Goal: Task Accomplishment & Management: Manage account settings

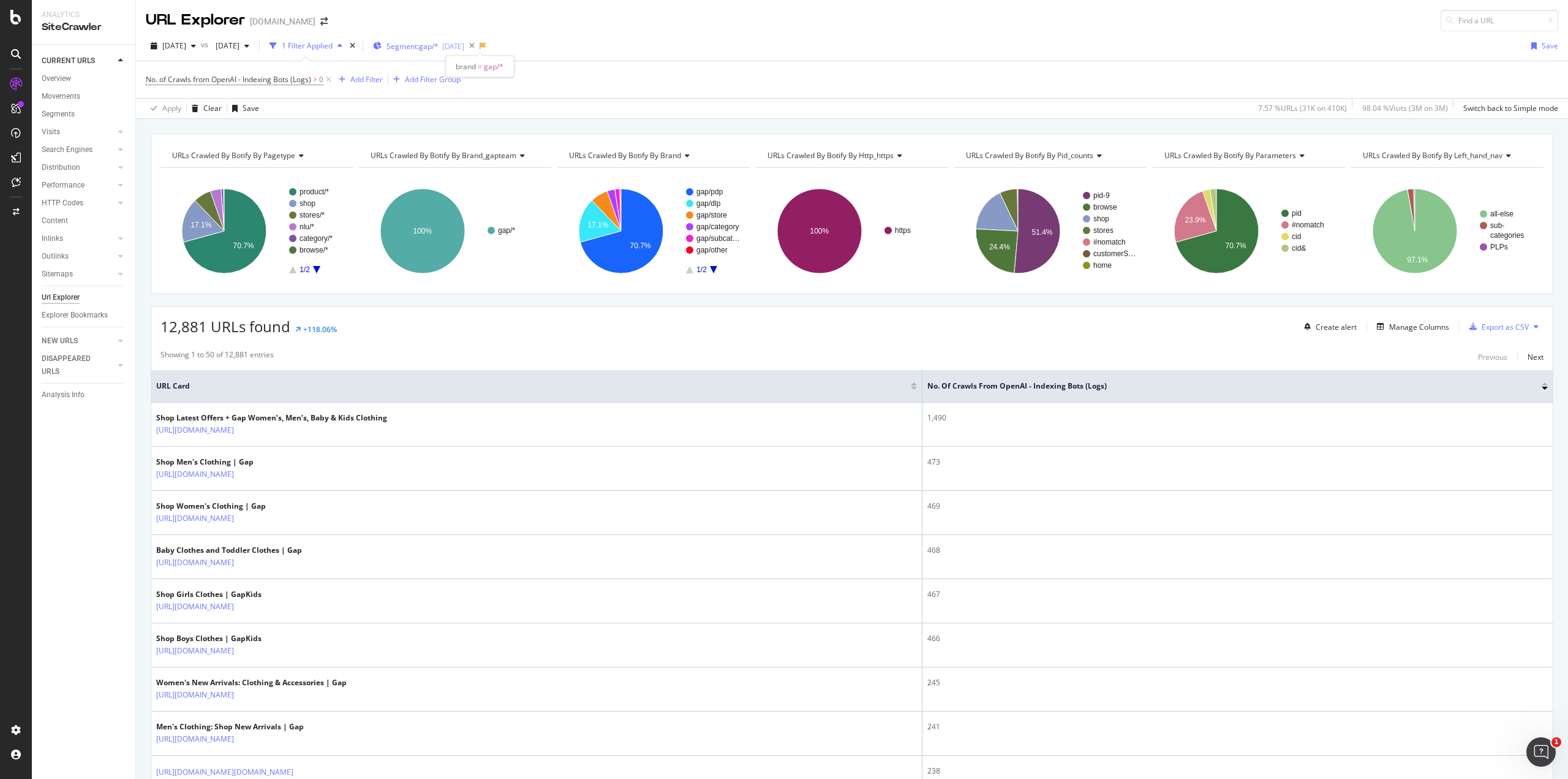
click at [439, 46] on span "Segment: gap/*" at bounding box center [413, 47] width 52 height 11
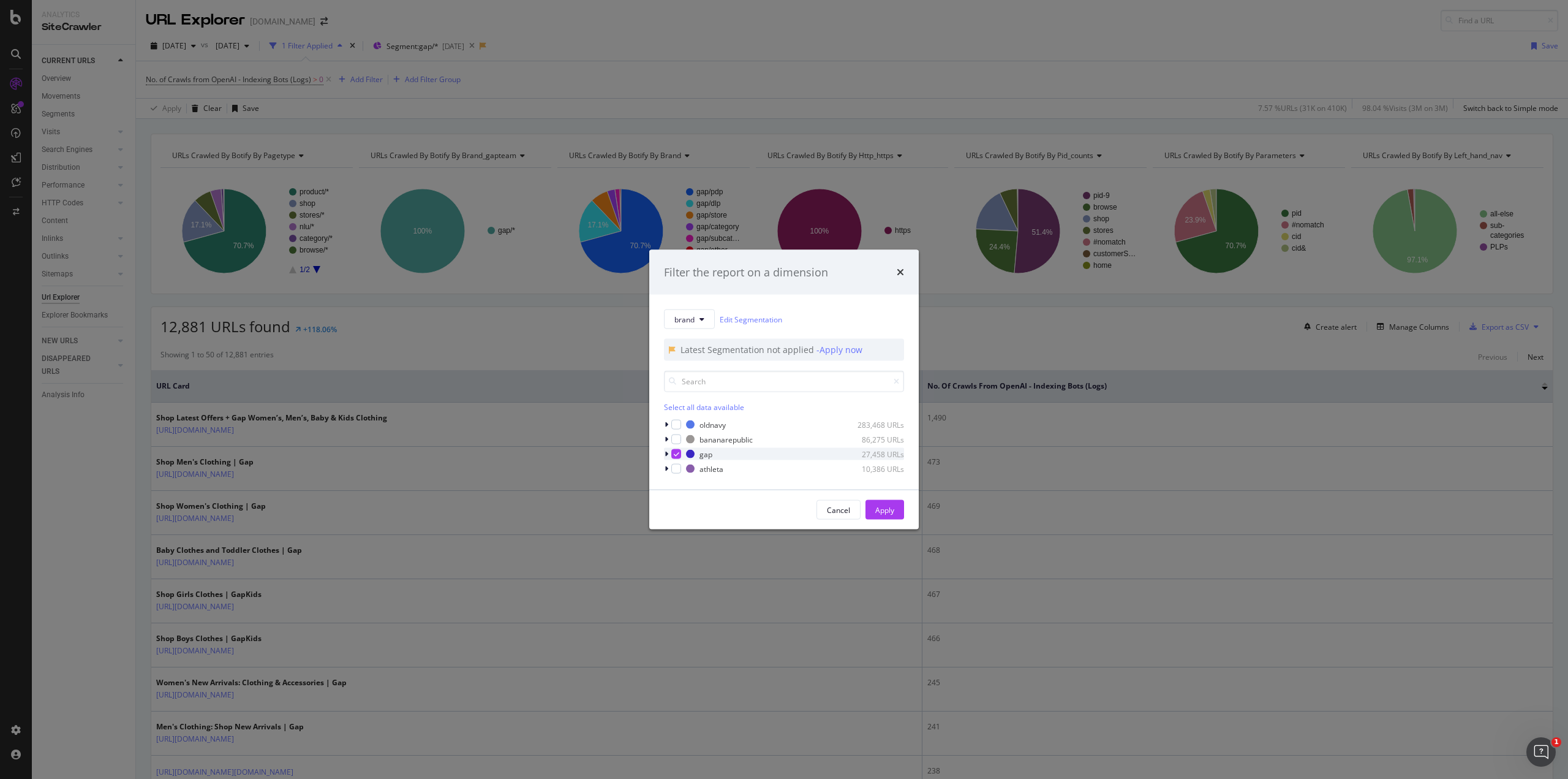
click at [668, 455] on icon "modal" at bounding box center [666, 454] width 4 height 7
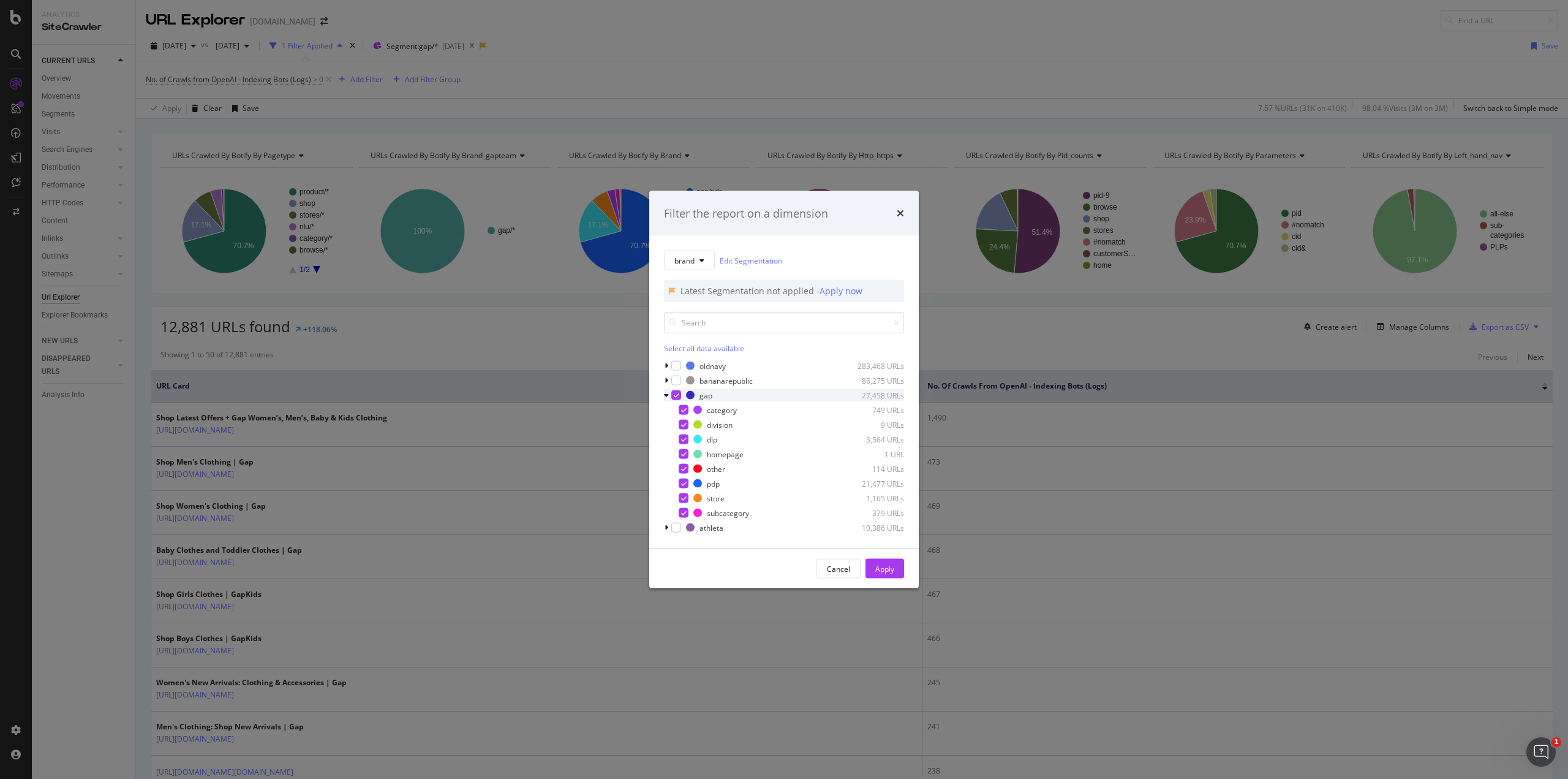
click at [678, 395] on icon "modal" at bounding box center [676, 395] width 5 height 6
click at [682, 406] on div "modal" at bounding box center [683, 409] width 10 height 10
click at [685, 423] on div "modal" at bounding box center [683, 425] width 10 height 10
click at [683, 437] on div "modal" at bounding box center [683, 439] width 10 height 10
click at [678, 483] on div "modal" at bounding box center [674, 483] width 7 height 12
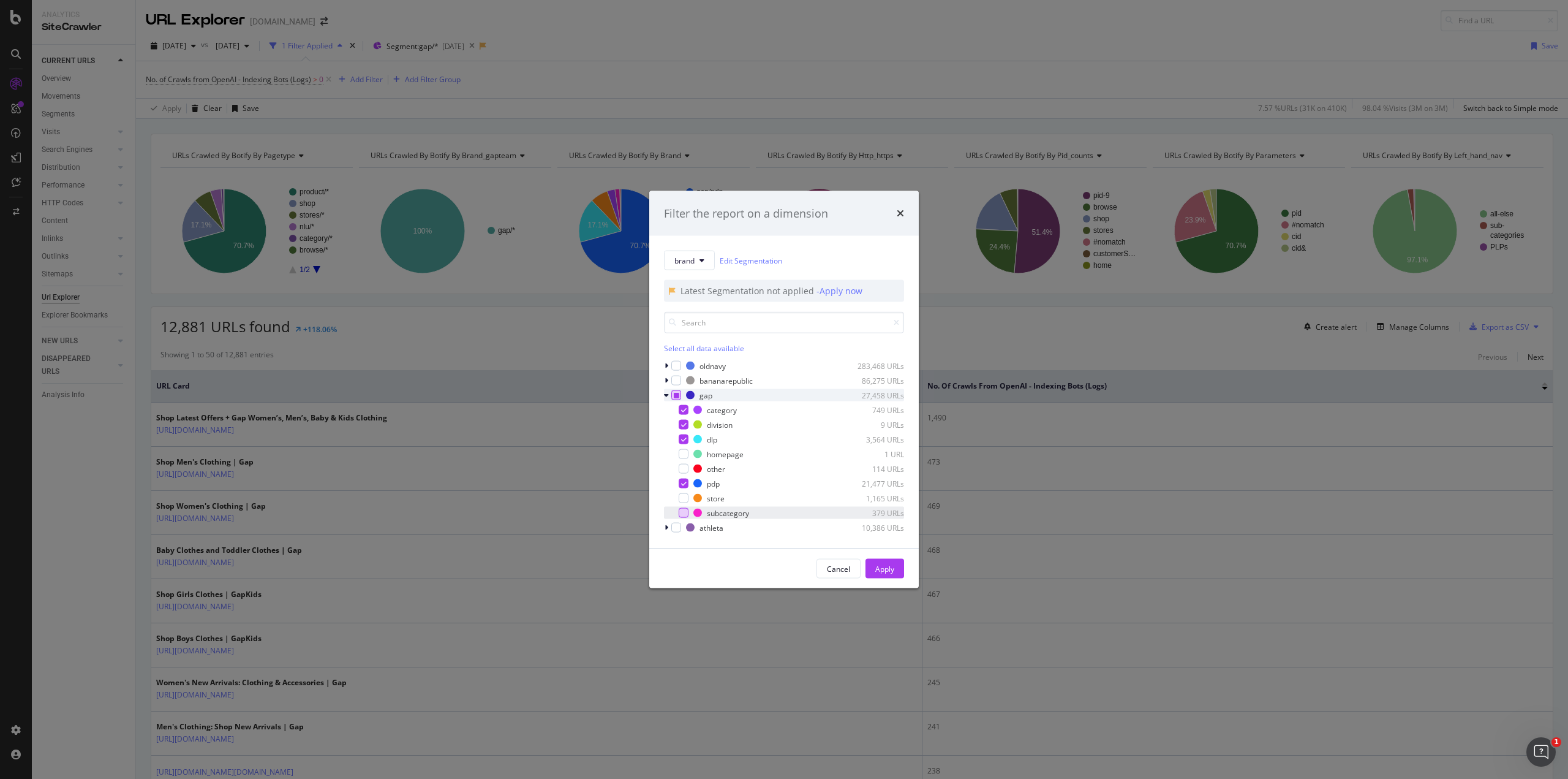
click at [682, 512] on div "modal" at bounding box center [683, 512] width 10 height 10
click at [874, 568] on button "Apply" at bounding box center [885, 569] width 39 height 20
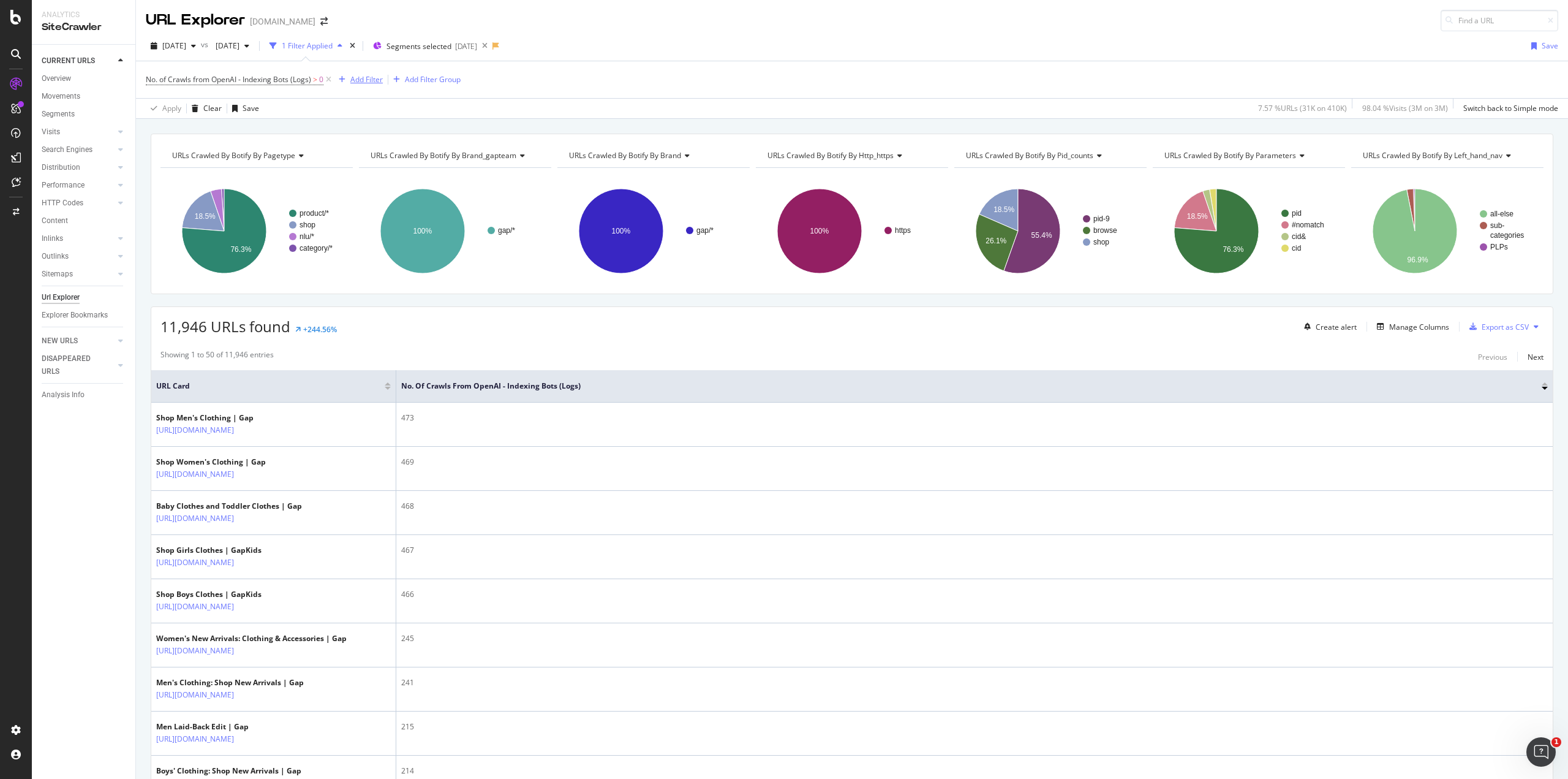
click at [375, 79] on div "Add Filter" at bounding box center [366, 80] width 33 height 11
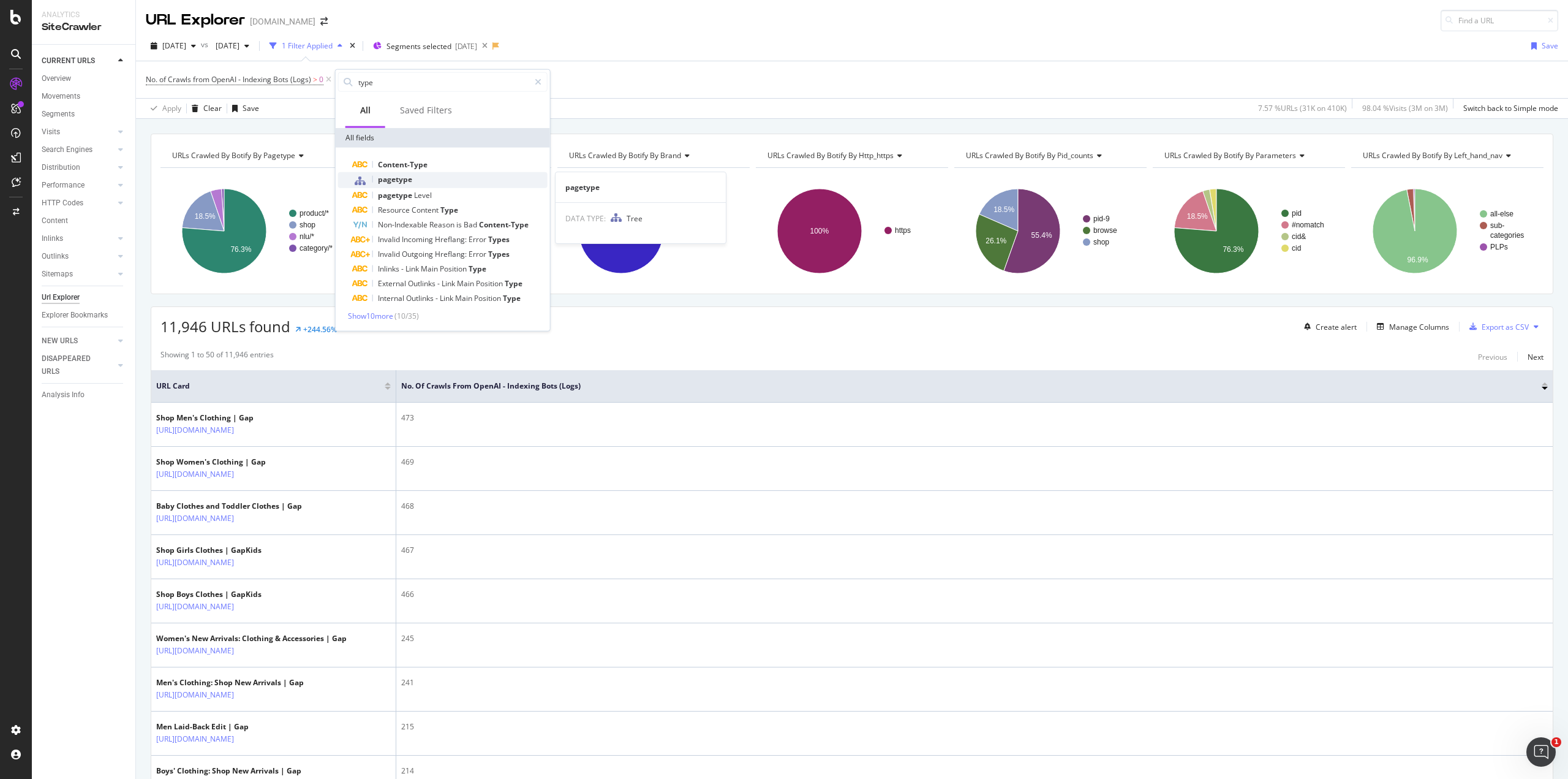
type input "type"
click at [393, 177] on span "pagetype" at bounding box center [395, 179] width 35 height 11
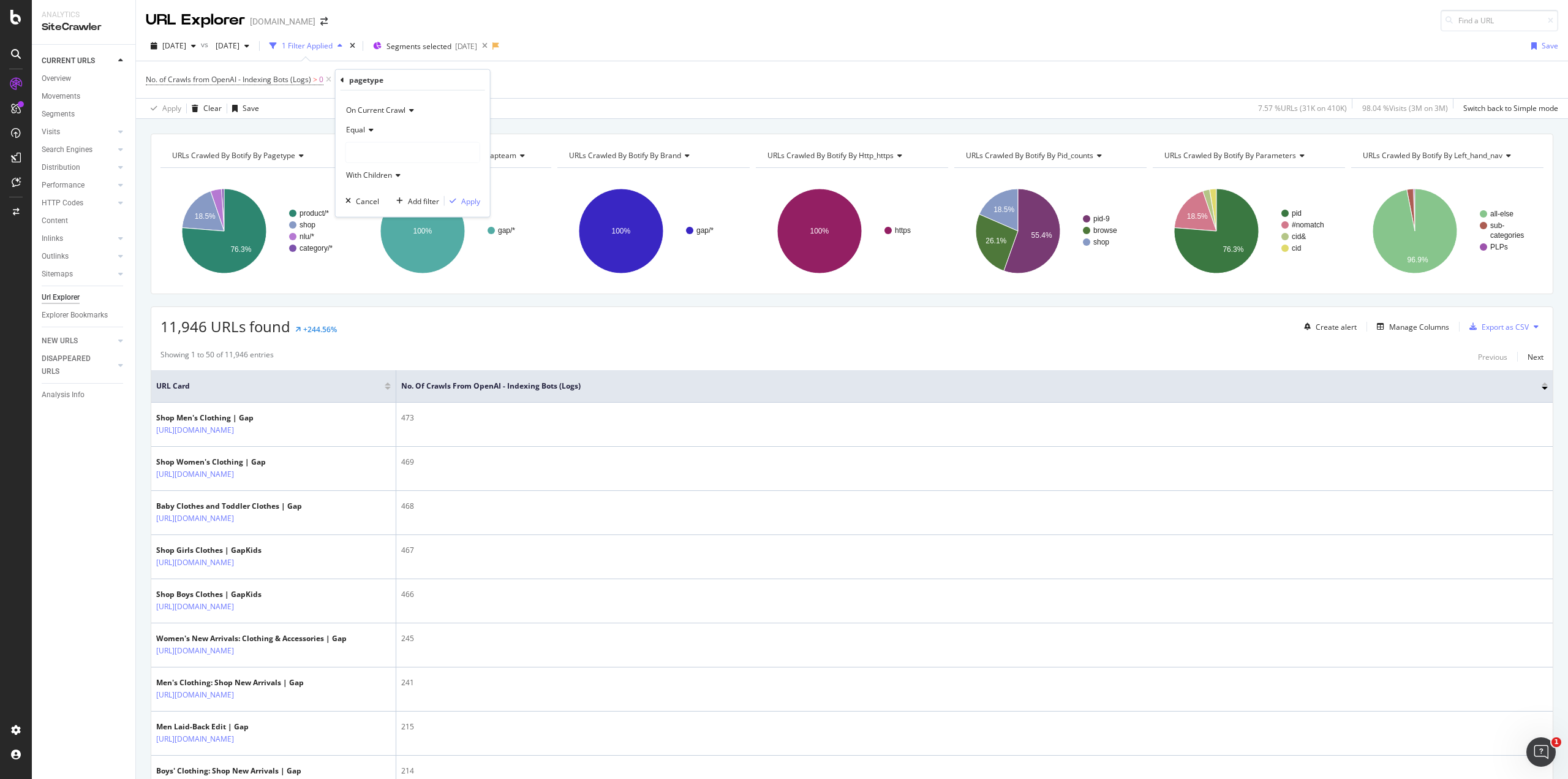
click at [373, 128] on div "Equal" at bounding box center [413, 130] width 135 height 20
click at [392, 125] on div "Equal" at bounding box center [413, 130] width 135 height 20
click at [385, 174] on span "With Children" at bounding box center [369, 175] width 46 height 11
click at [386, 175] on span "With Children" at bounding box center [369, 175] width 46 height 11
click at [360, 82] on div "pagetype" at bounding box center [367, 80] width 35 height 11
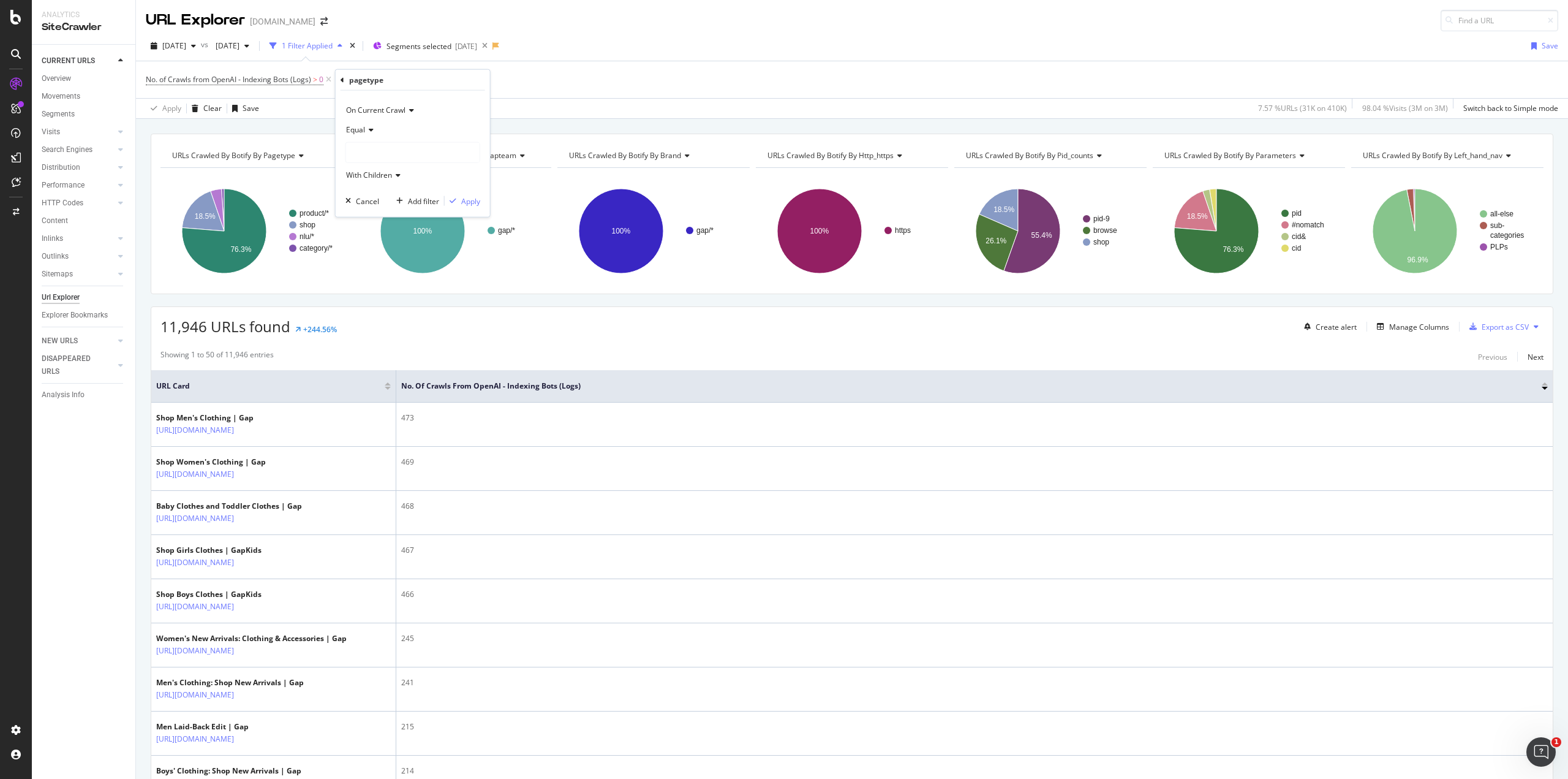
click at [343, 80] on div "pagetype" at bounding box center [413, 80] width 145 height 21
click at [340, 79] on div "pagetype On Current Crawl Equal With Children Cancel Add filter Apply" at bounding box center [413, 143] width 154 height 147
click at [343, 79] on icon at bounding box center [343, 79] width 4 height 7
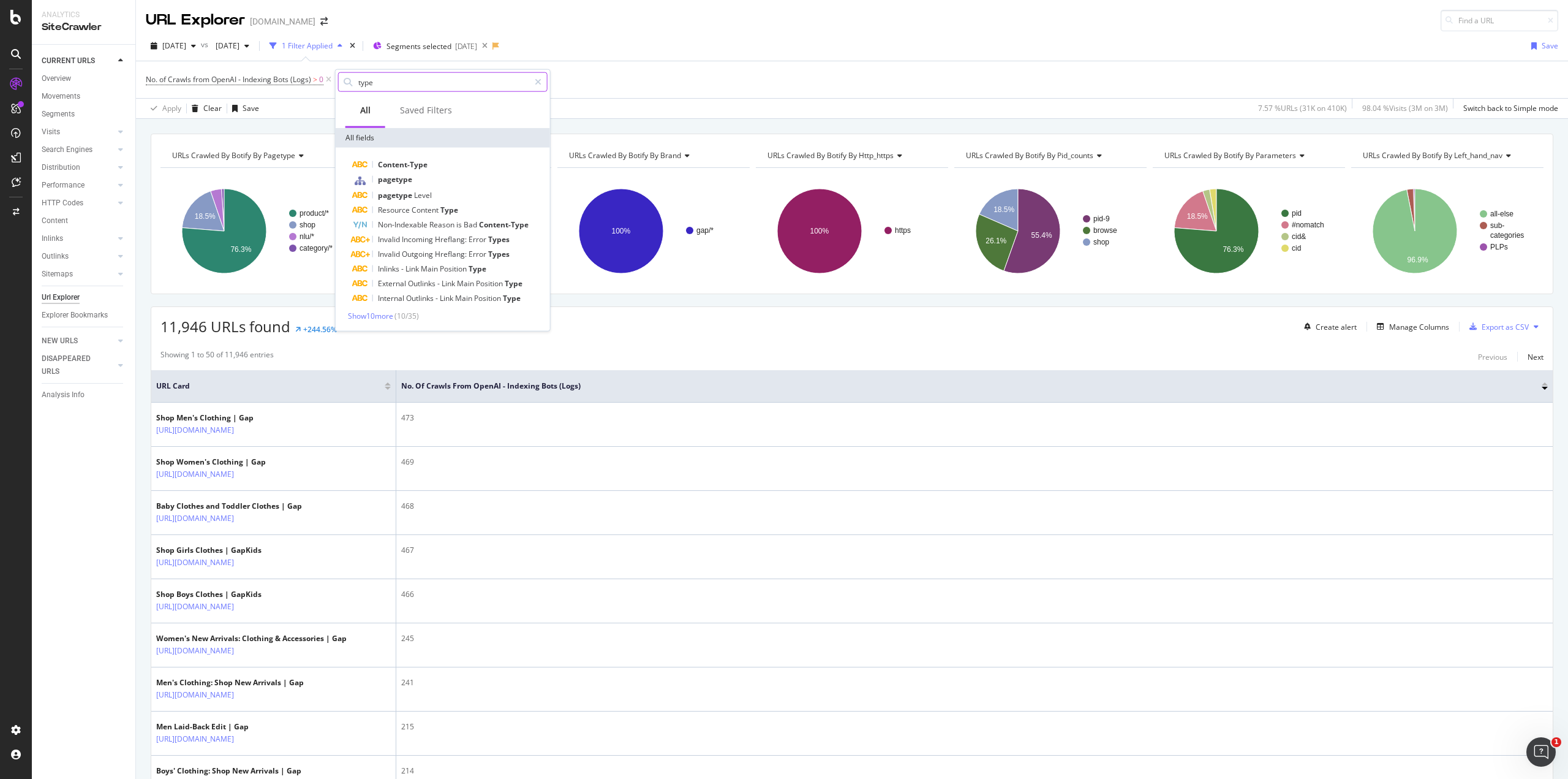
click at [384, 84] on input "type" at bounding box center [442, 82] width 172 height 19
type input "pagetype"
click at [536, 80] on icon at bounding box center [538, 82] width 7 height 9
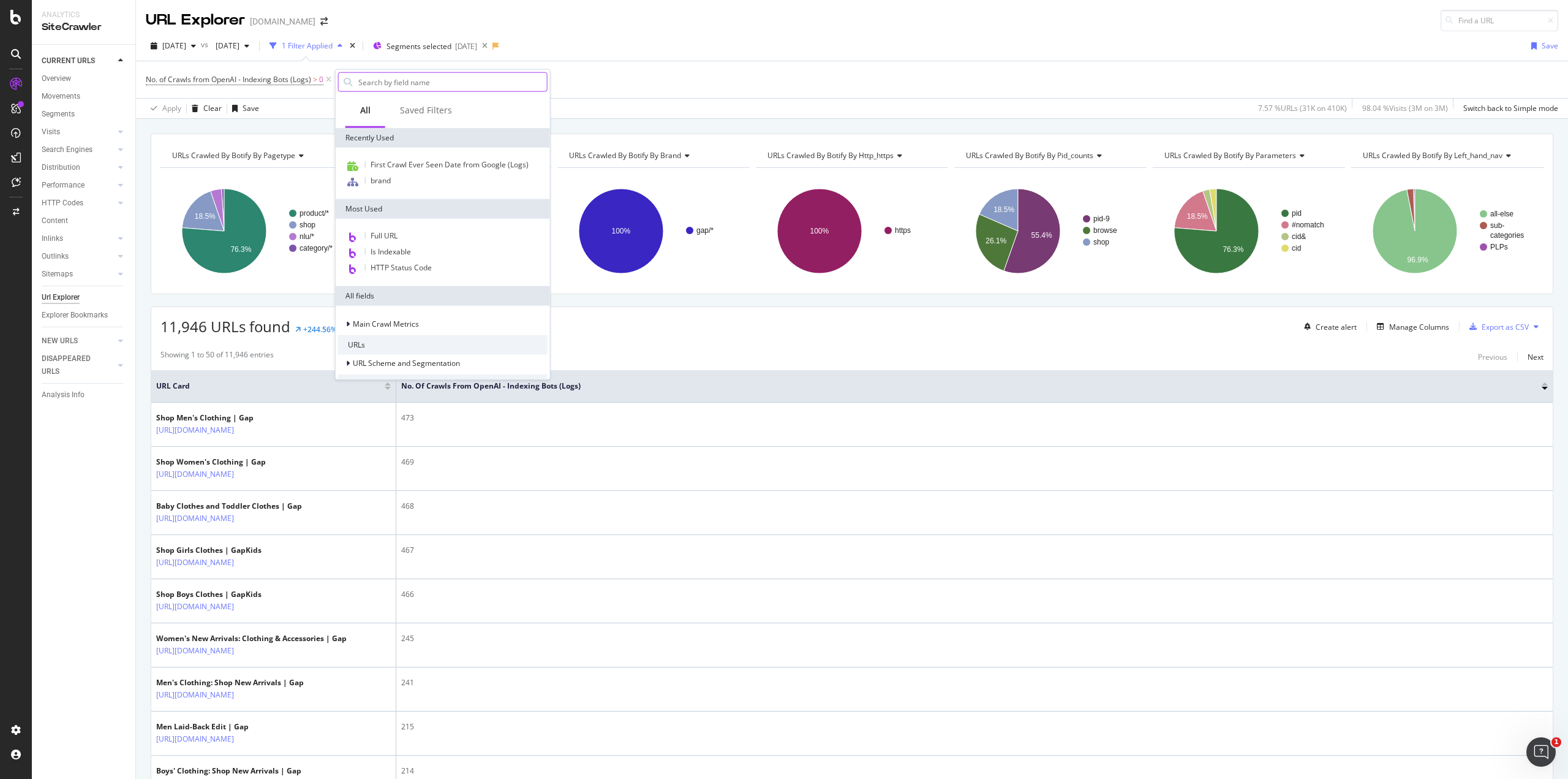
click at [631, 81] on div "No. of Crawls from OpenAI - Indexing Bots (Logs) > 0 Add Filter Add Filter Group" at bounding box center [852, 79] width 1413 height 37
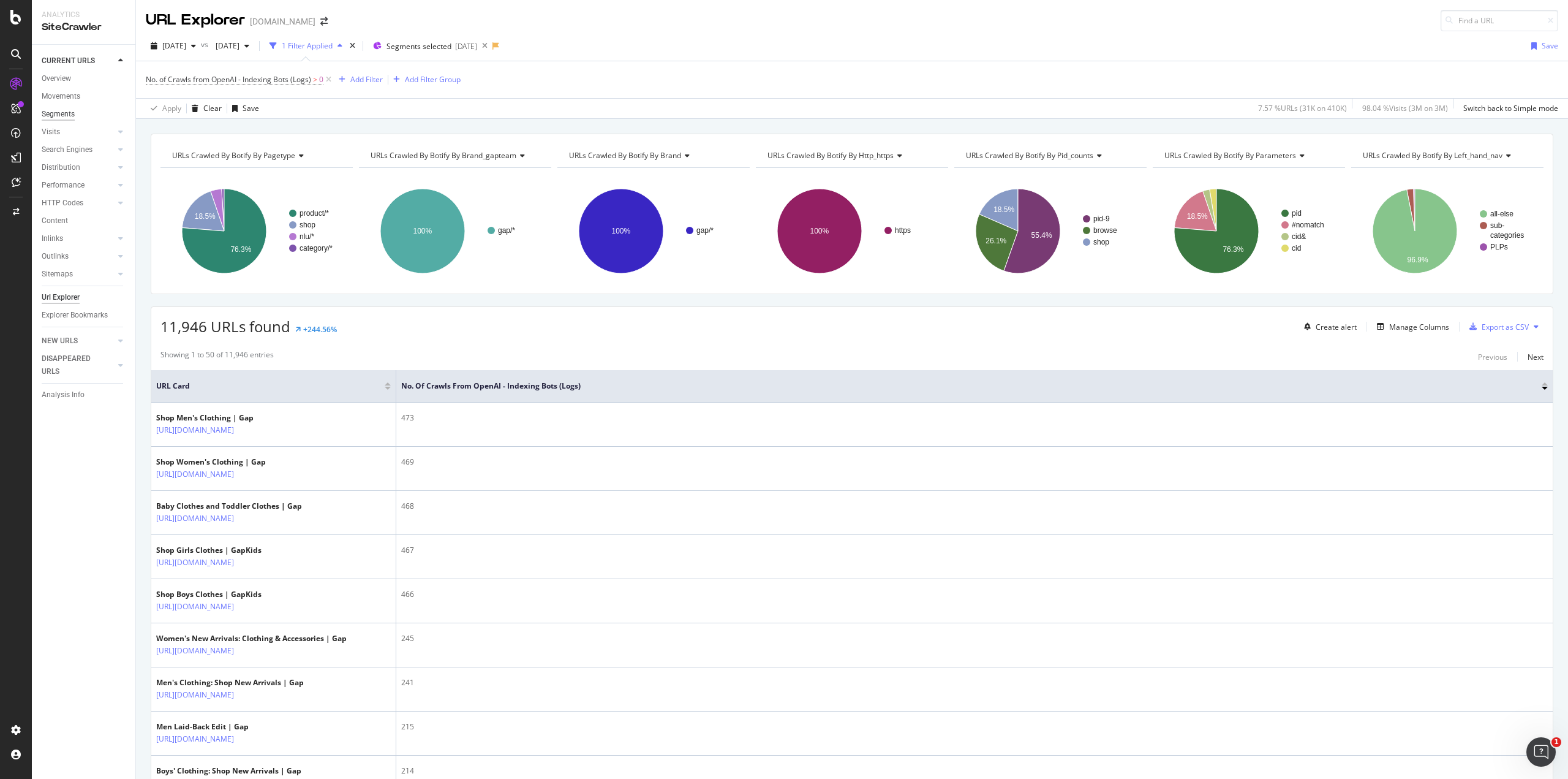
click at [58, 114] on div "Segments" at bounding box center [58, 114] width 33 height 13
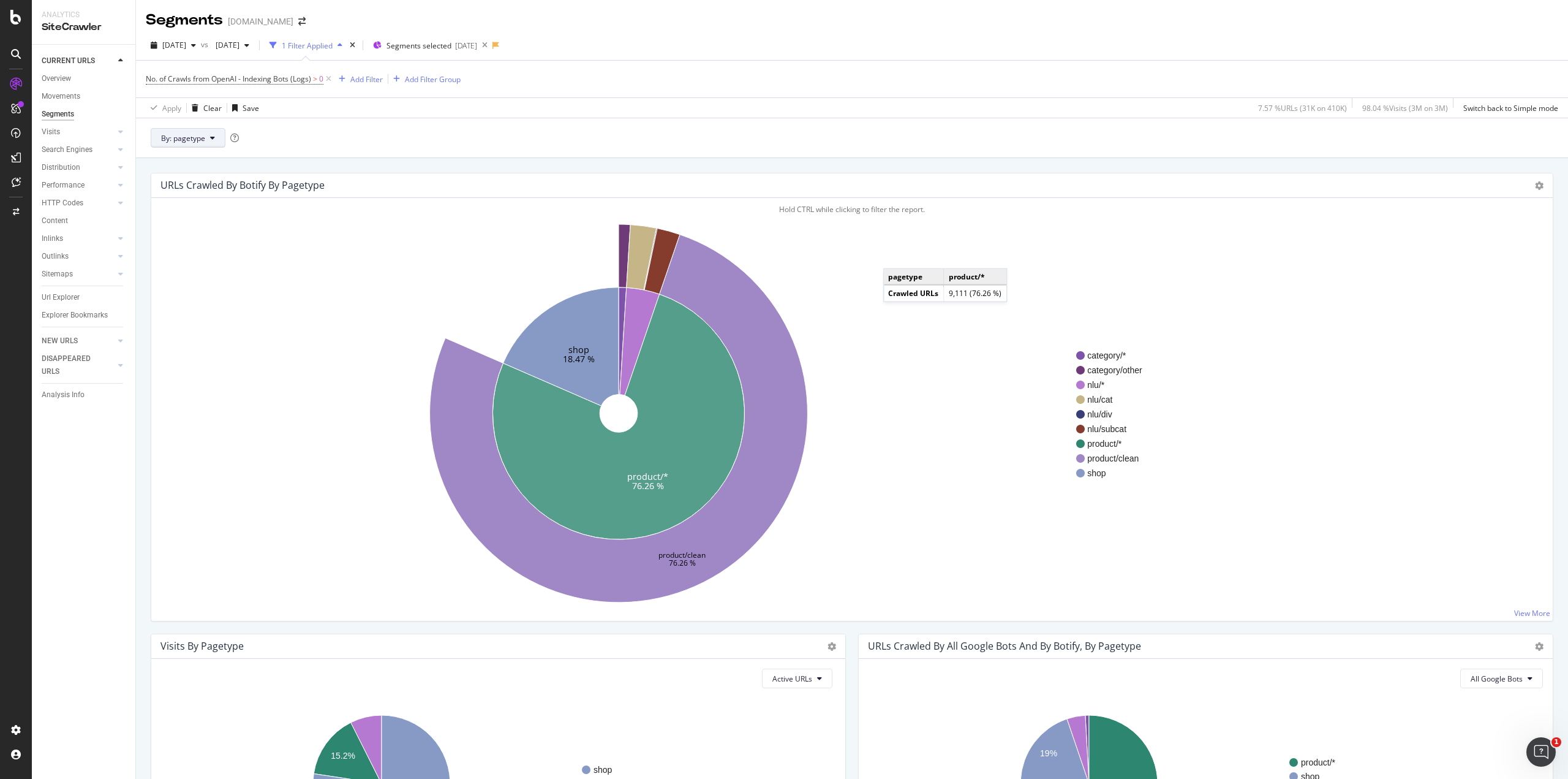
click at [210, 137] on icon at bounding box center [212, 138] width 5 height 7
click at [351, 114] on div "Apply Clear Save 7.57 % URLs ( 31K on 410K ) 98.04 % Visits ( 3M on 3M ) Switch…" at bounding box center [852, 108] width 1432 height 20
click at [197, 140] on span "By: pagetype" at bounding box center [183, 138] width 44 height 11
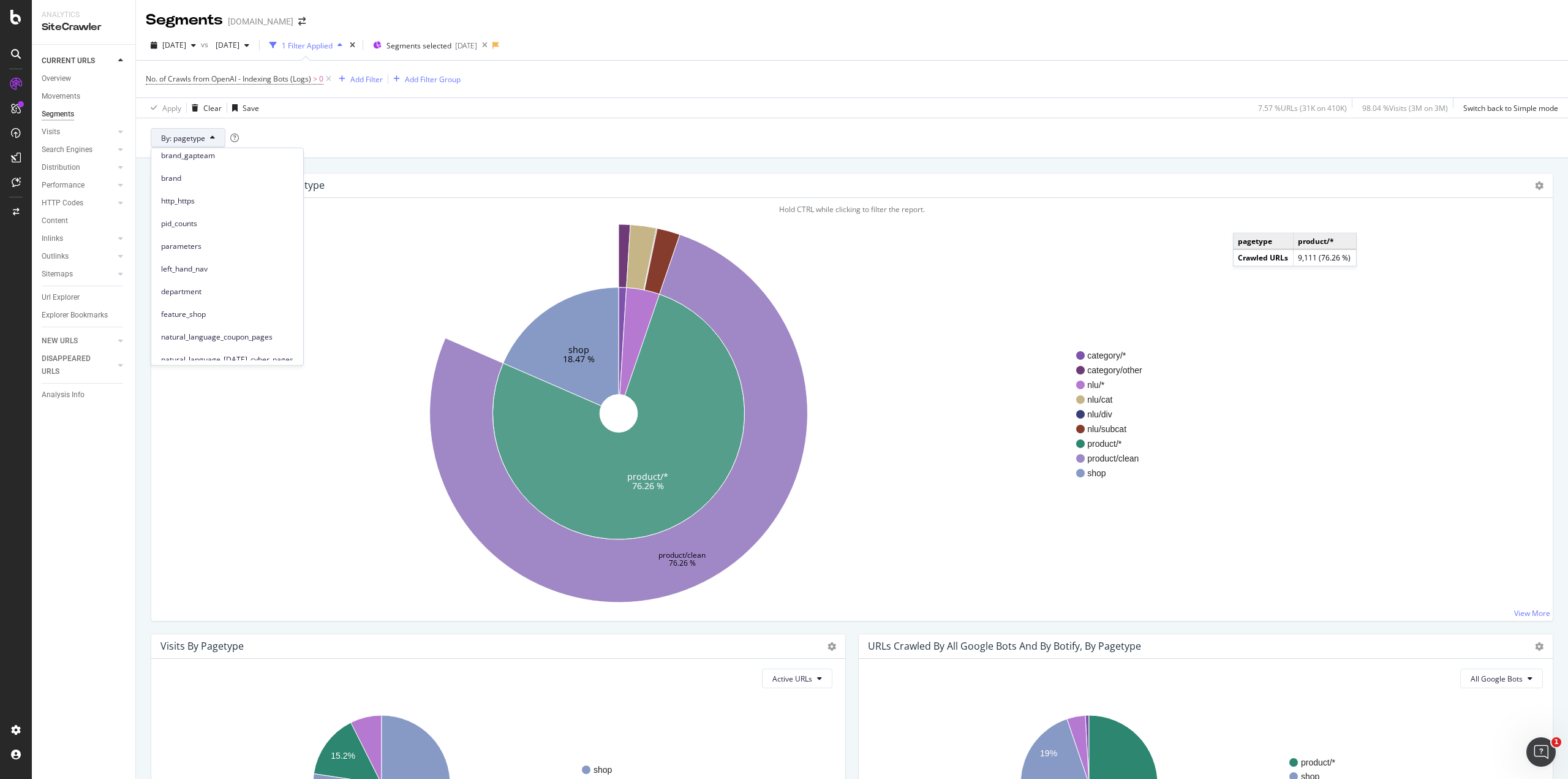
scroll to position [0, 0]
click at [115, 679] on div "CURRENT URLS Overview Movements Segments Visits Analysis Orphan URLs Search Eng…" at bounding box center [84, 411] width 104 height 734
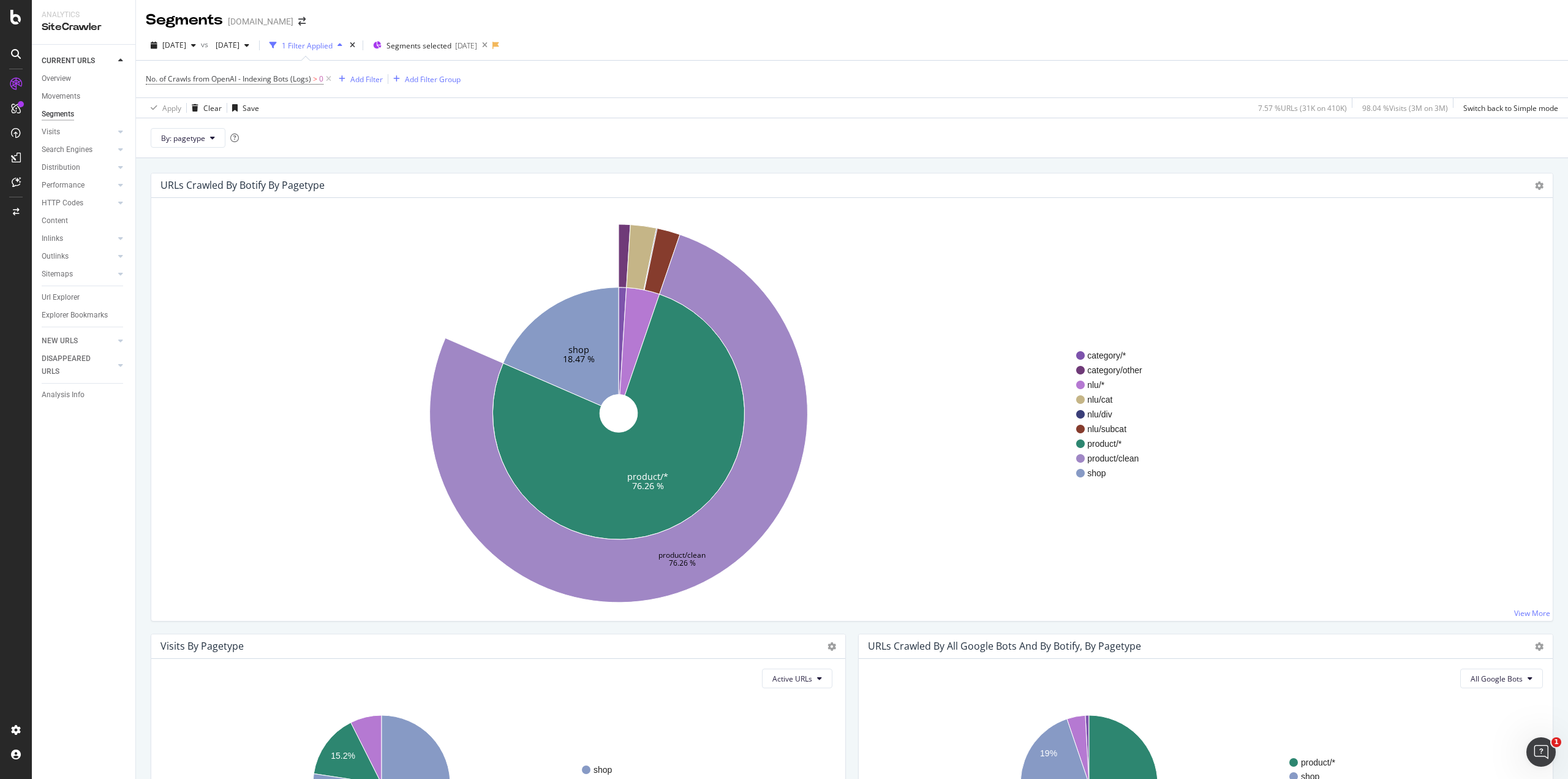
click at [466, 564] on icon "product/* 76.26 % shop 18.47 % product/clean 76.26 %" at bounding box center [618, 413] width 915 height 378
click at [1535, 187] on icon at bounding box center [1539, 185] width 9 height 9
click at [1477, 255] on span "Table" at bounding box center [1504, 252] width 98 height 17
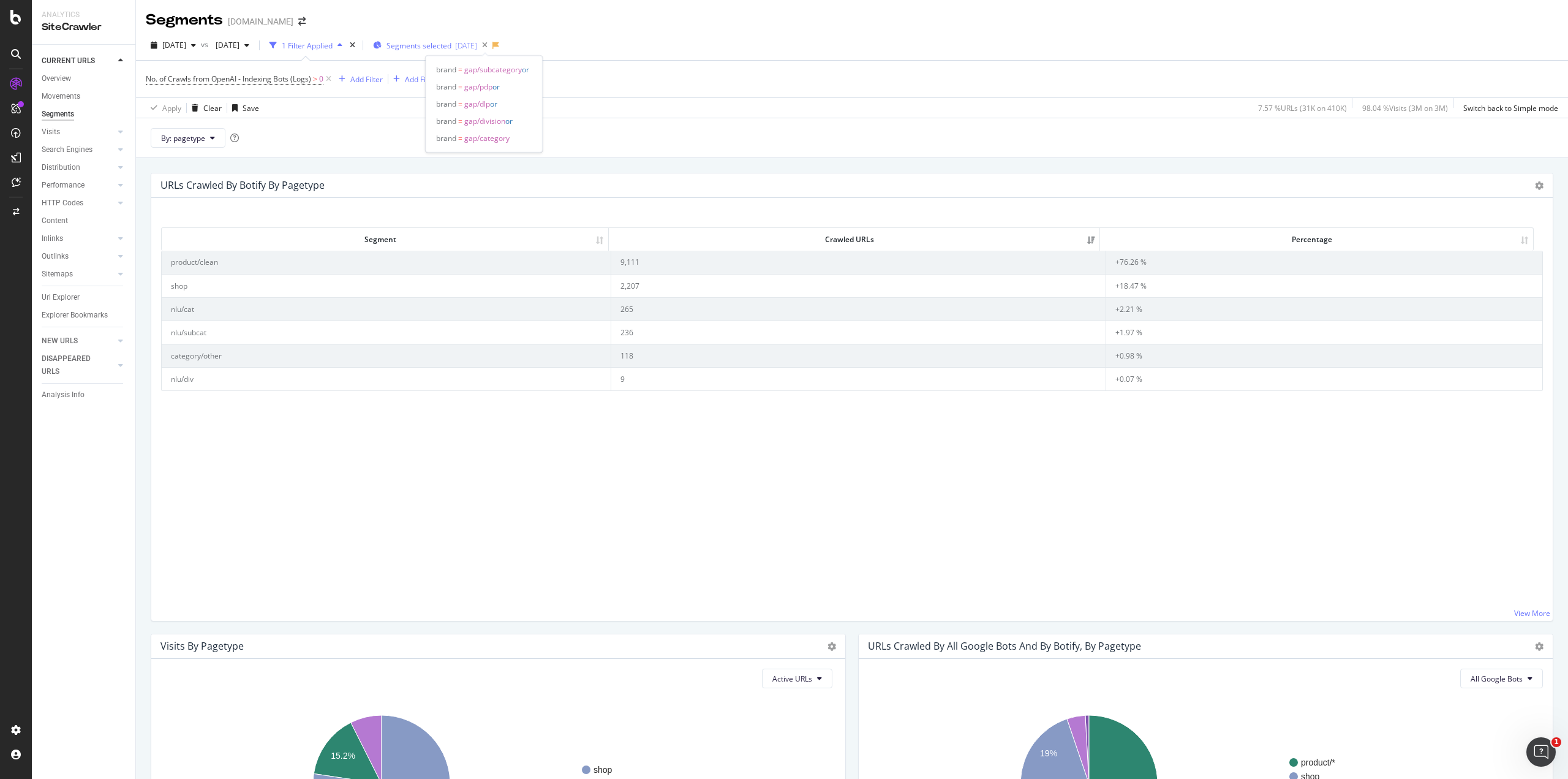
click at [451, 46] on span "Segments selected" at bounding box center [419, 46] width 65 height 11
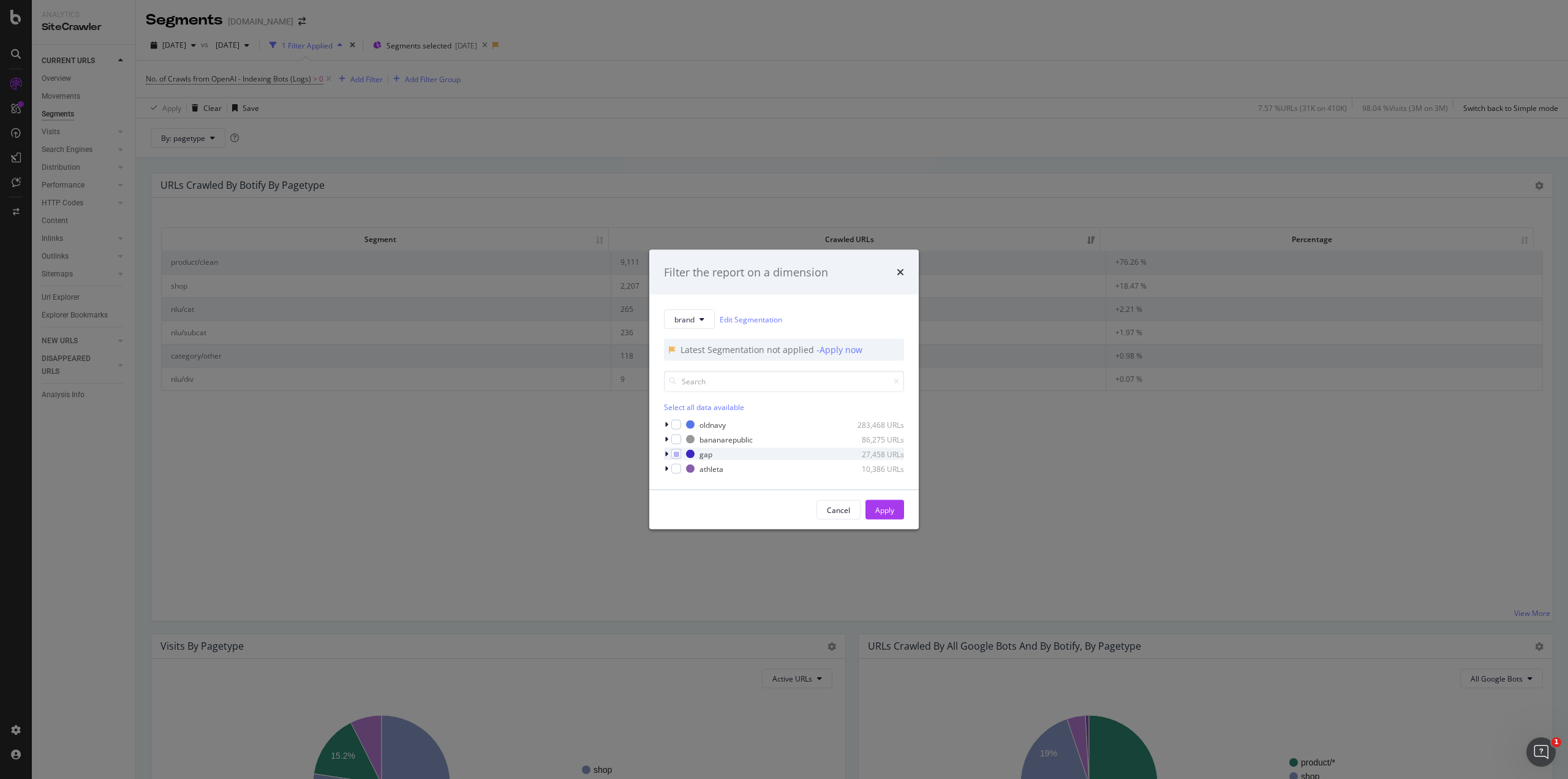
click at [669, 451] on div "modal" at bounding box center [667, 454] width 7 height 12
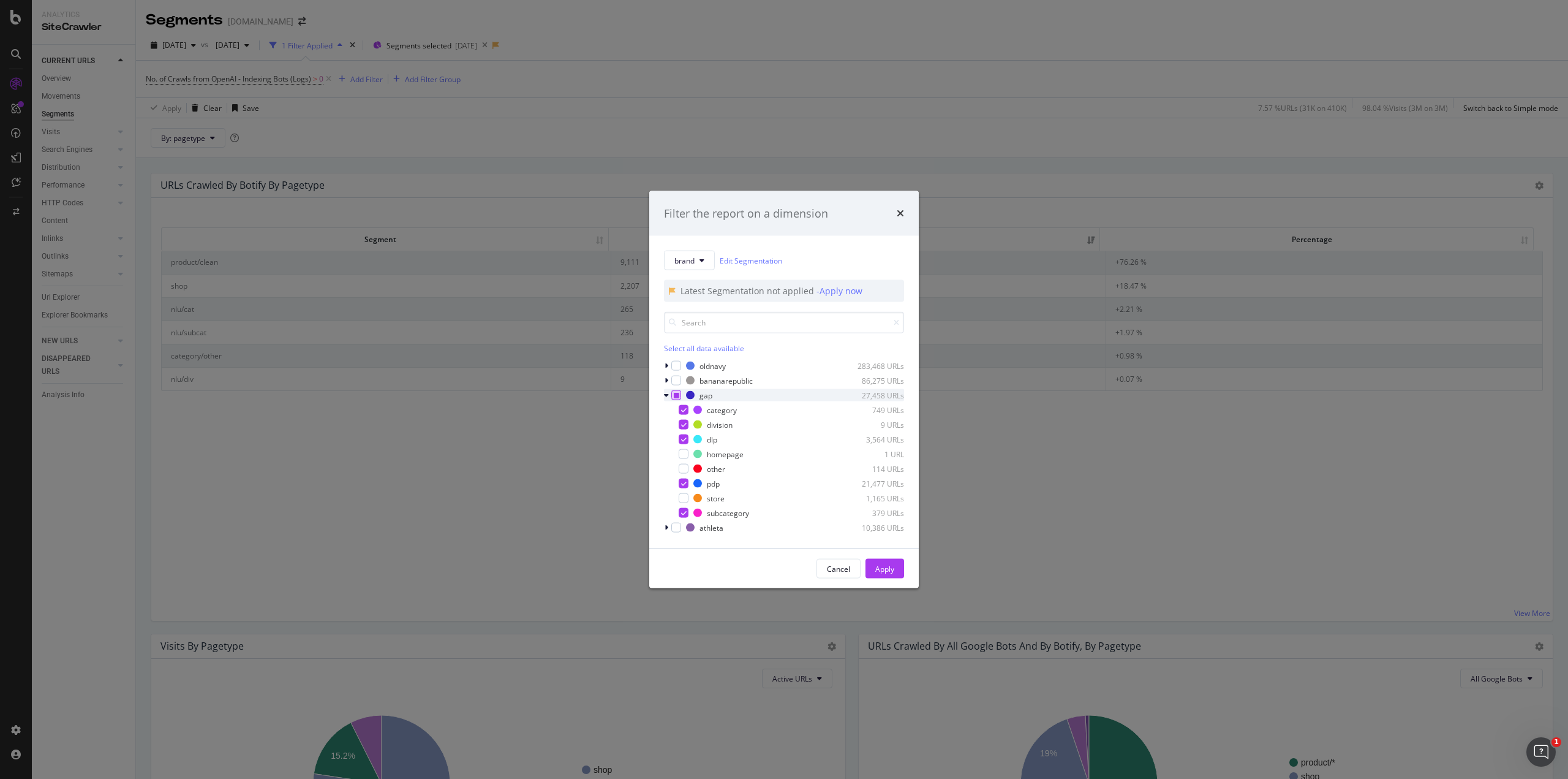
click at [674, 394] on icon "modal" at bounding box center [676, 395] width 5 height 6
click at [890, 569] on div "Apply" at bounding box center [884, 568] width 19 height 11
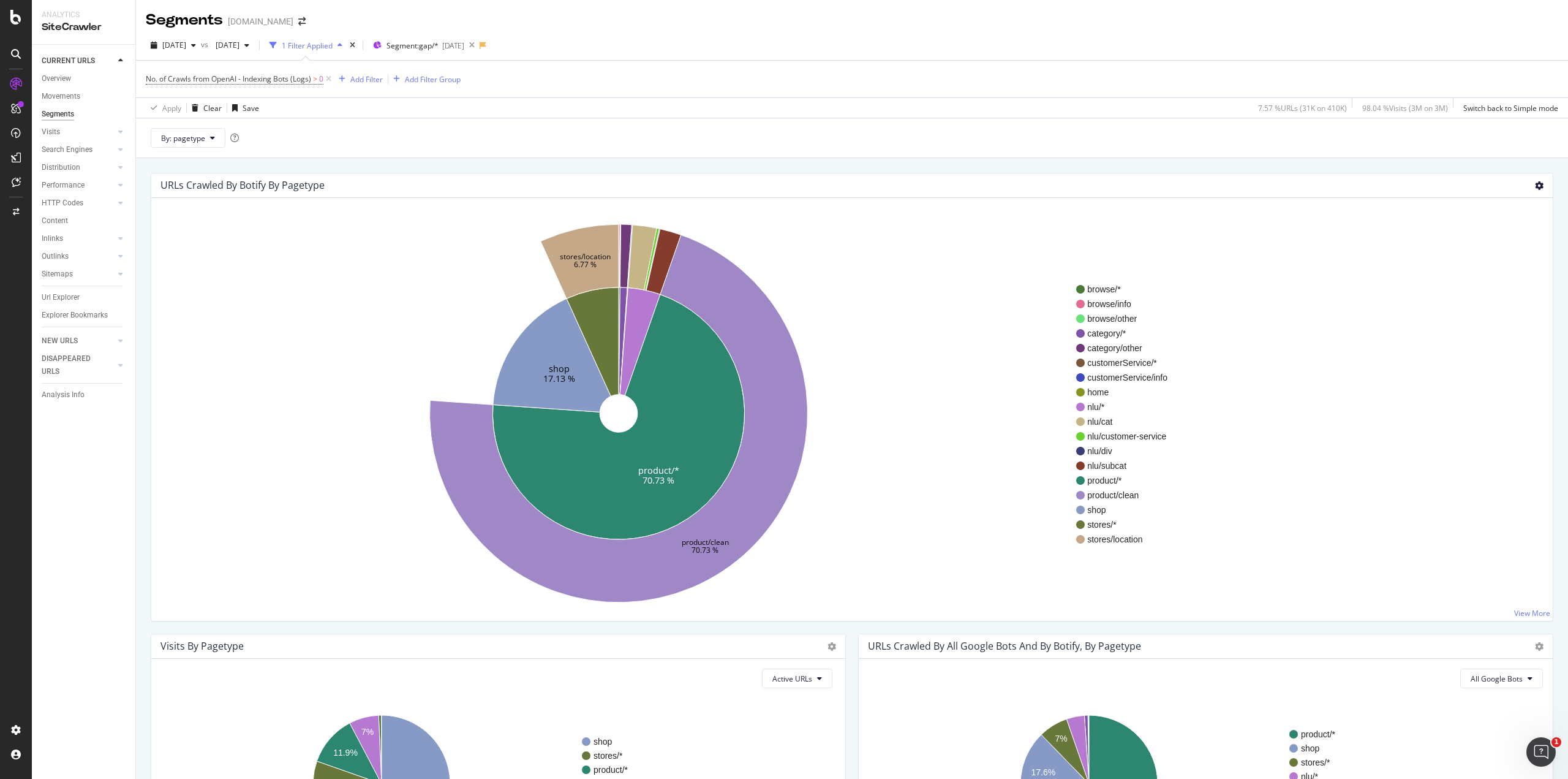
click at [1535, 183] on icon at bounding box center [1539, 185] width 9 height 9
click at [1481, 227] on span "Treemap" at bounding box center [1504, 229] width 98 height 17
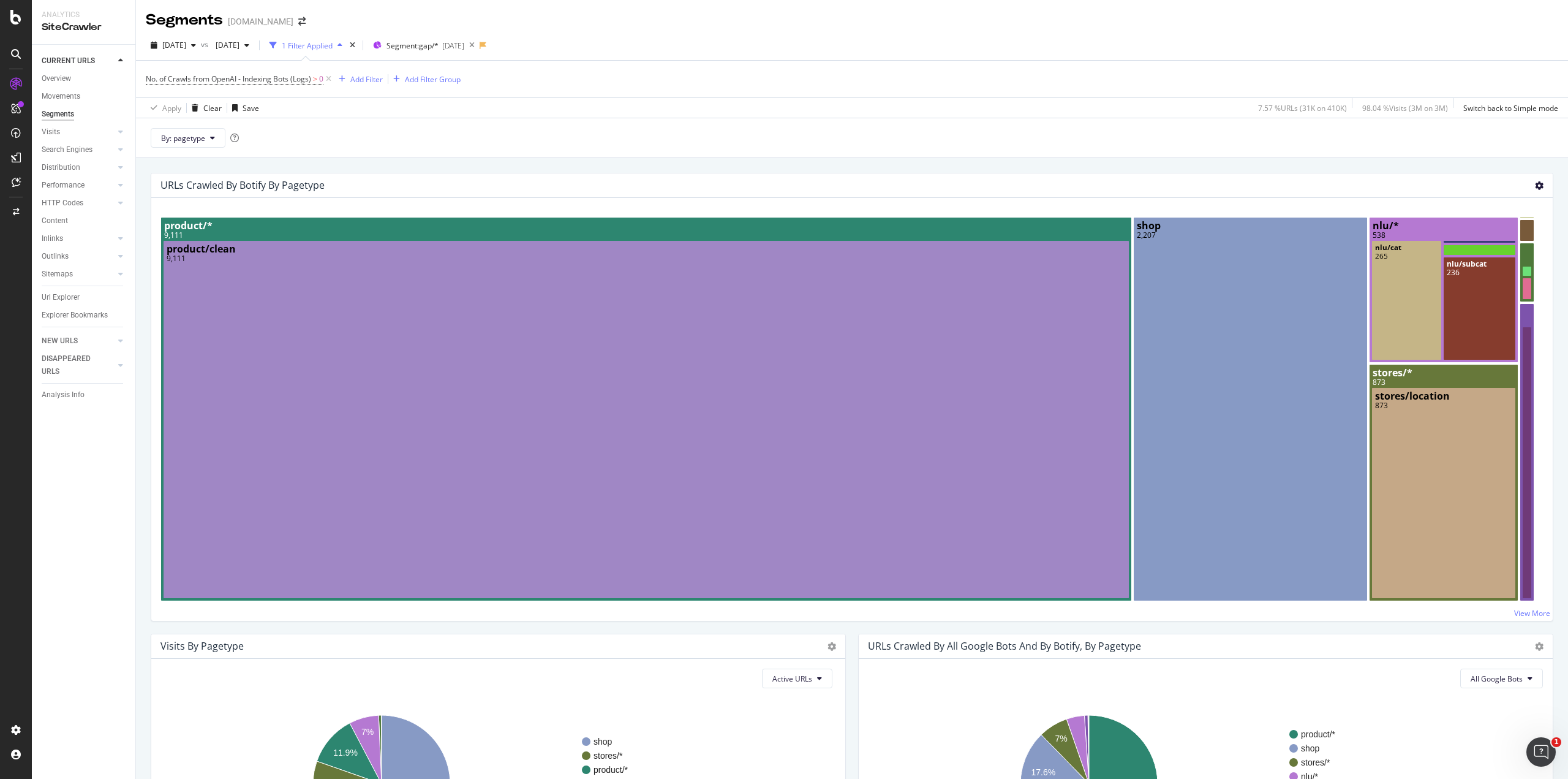
click at [1535, 183] on icon at bounding box center [1539, 185] width 9 height 9
click at [1484, 254] on span "Table" at bounding box center [1504, 252] width 98 height 17
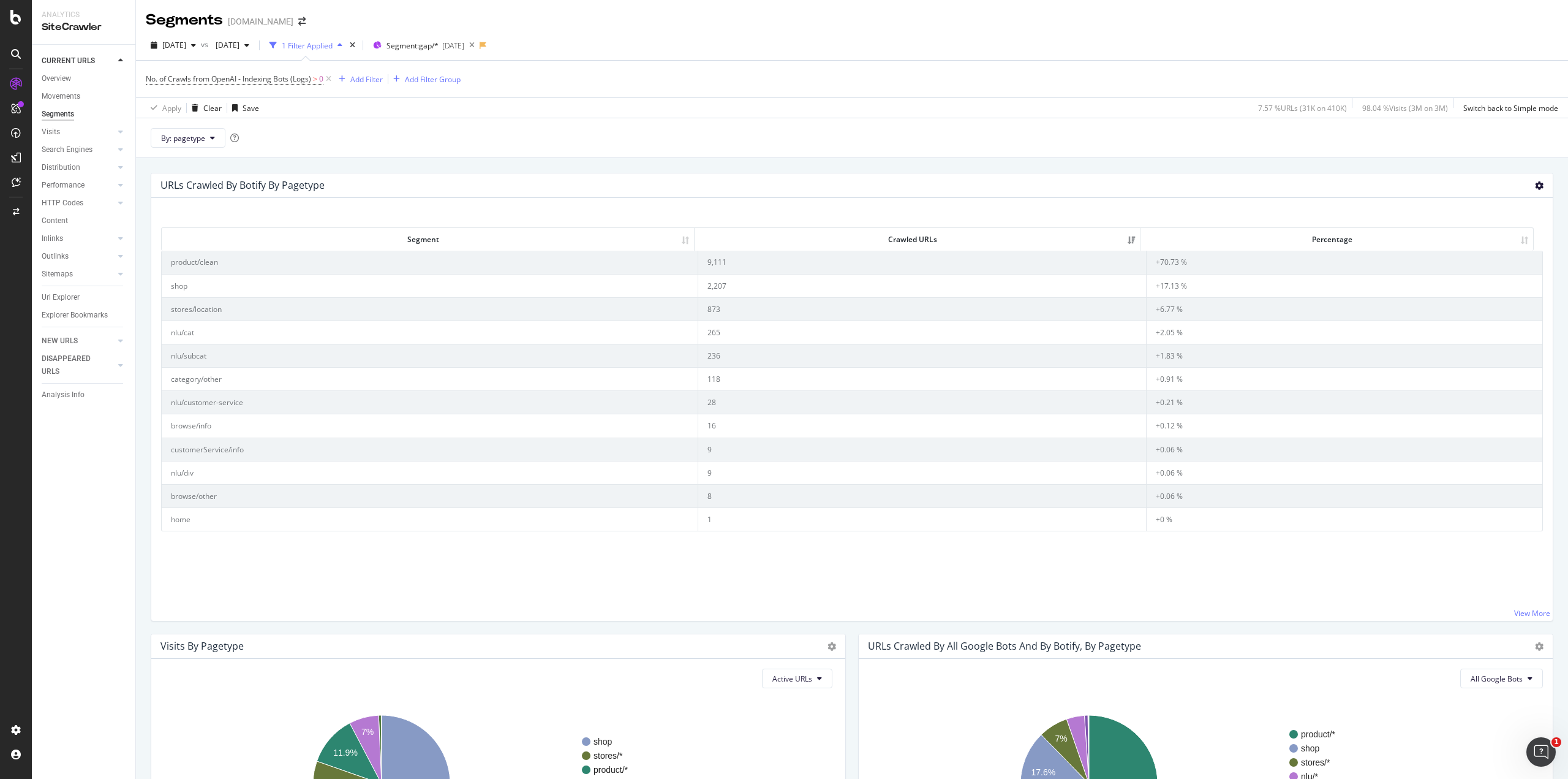
click at [1535, 187] on icon at bounding box center [1539, 185] width 9 height 9
click at [1481, 207] on span "Sunburst" at bounding box center [1504, 206] width 98 height 17
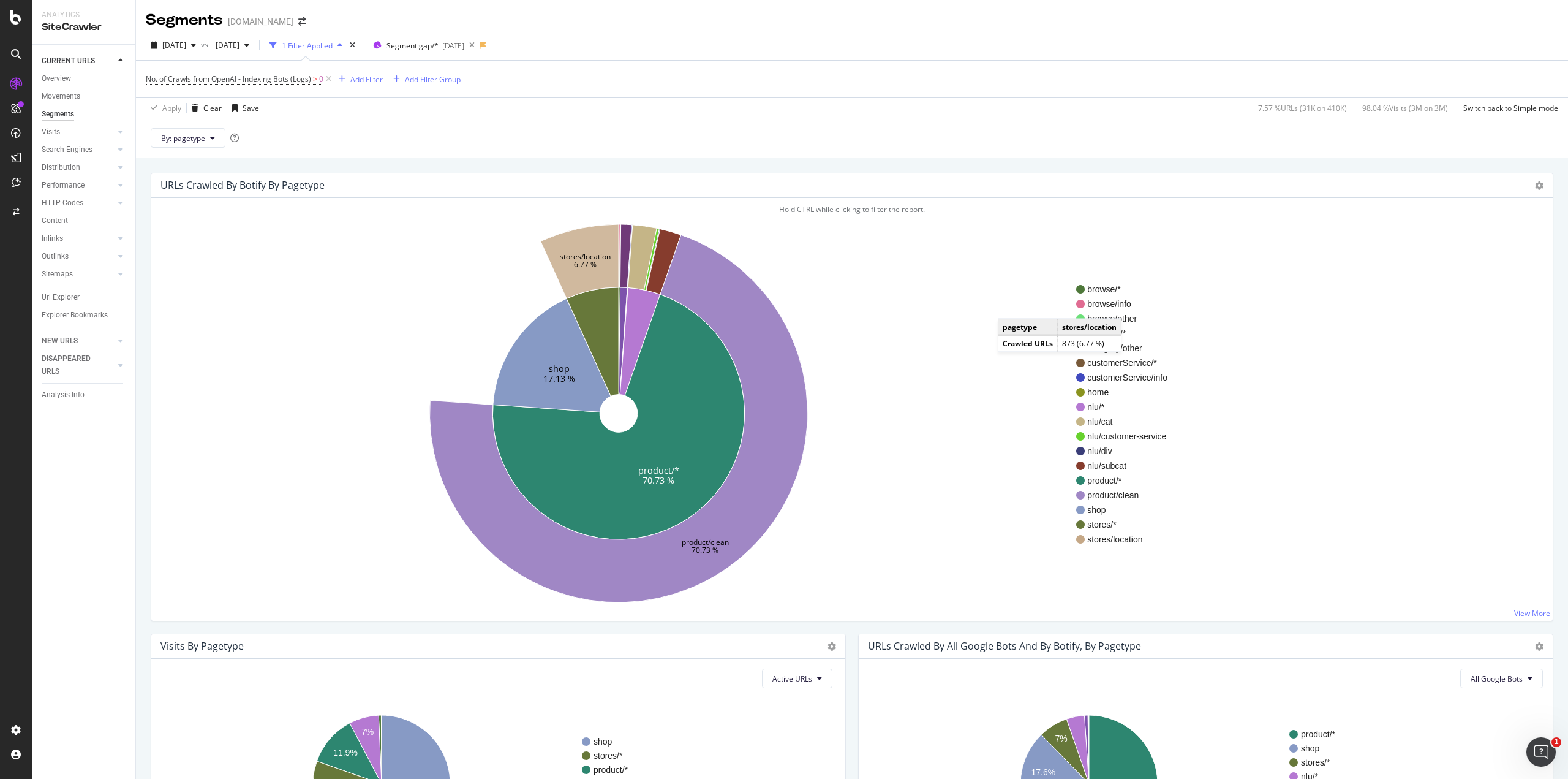
click at [1100, 132] on div "By: pagetype" at bounding box center [852, 138] width 1432 height 40
click at [1099, 161] on div "URLs Crawled By Botify By pagetype Sunburst Treemap Table Expand Export as CSV …" at bounding box center [852, 548] width 1432 height 779
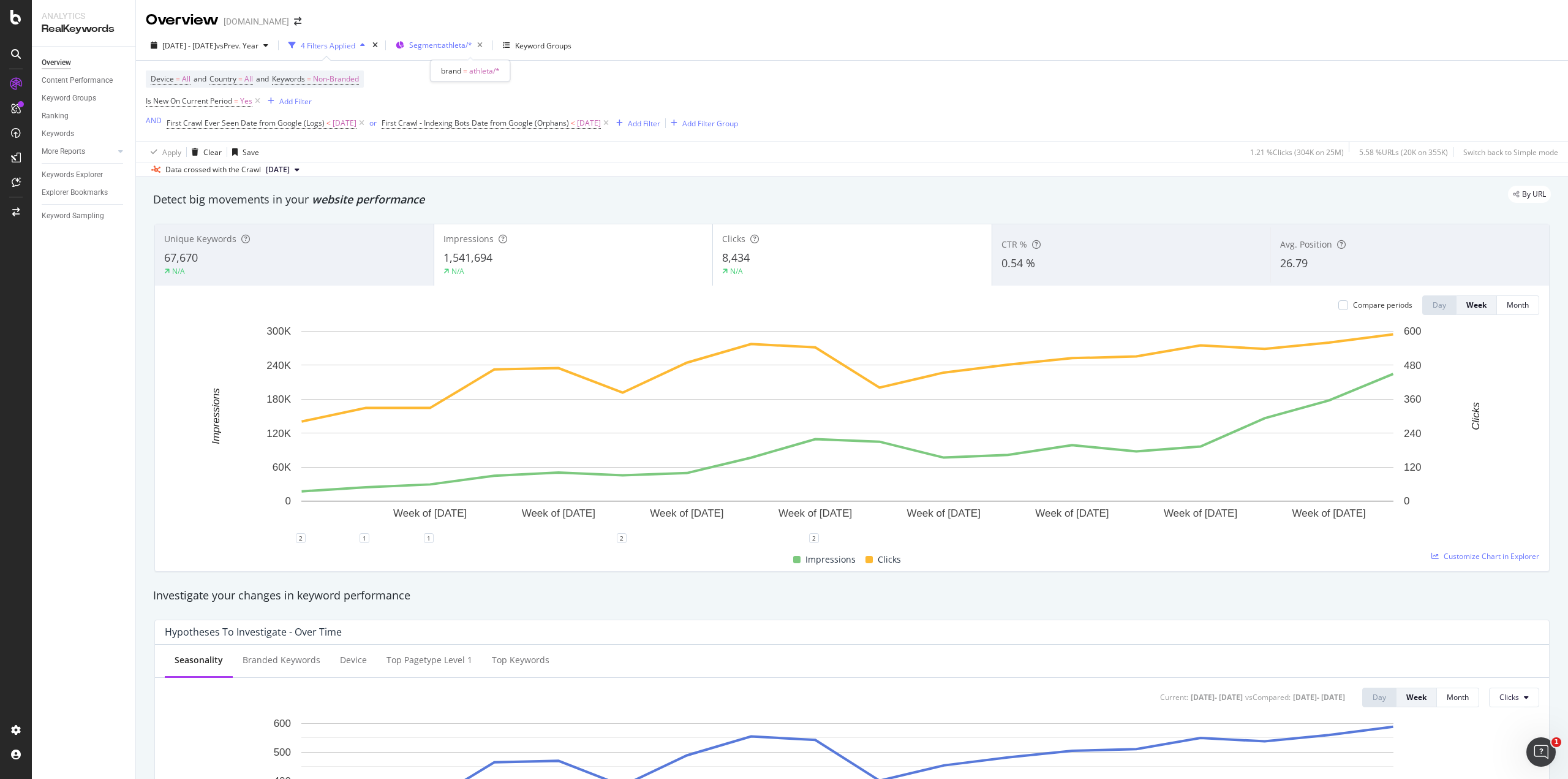
click at [472, 41] on span "Segment: athleta/*" at bounding box center [441, 45] width 63 height 11
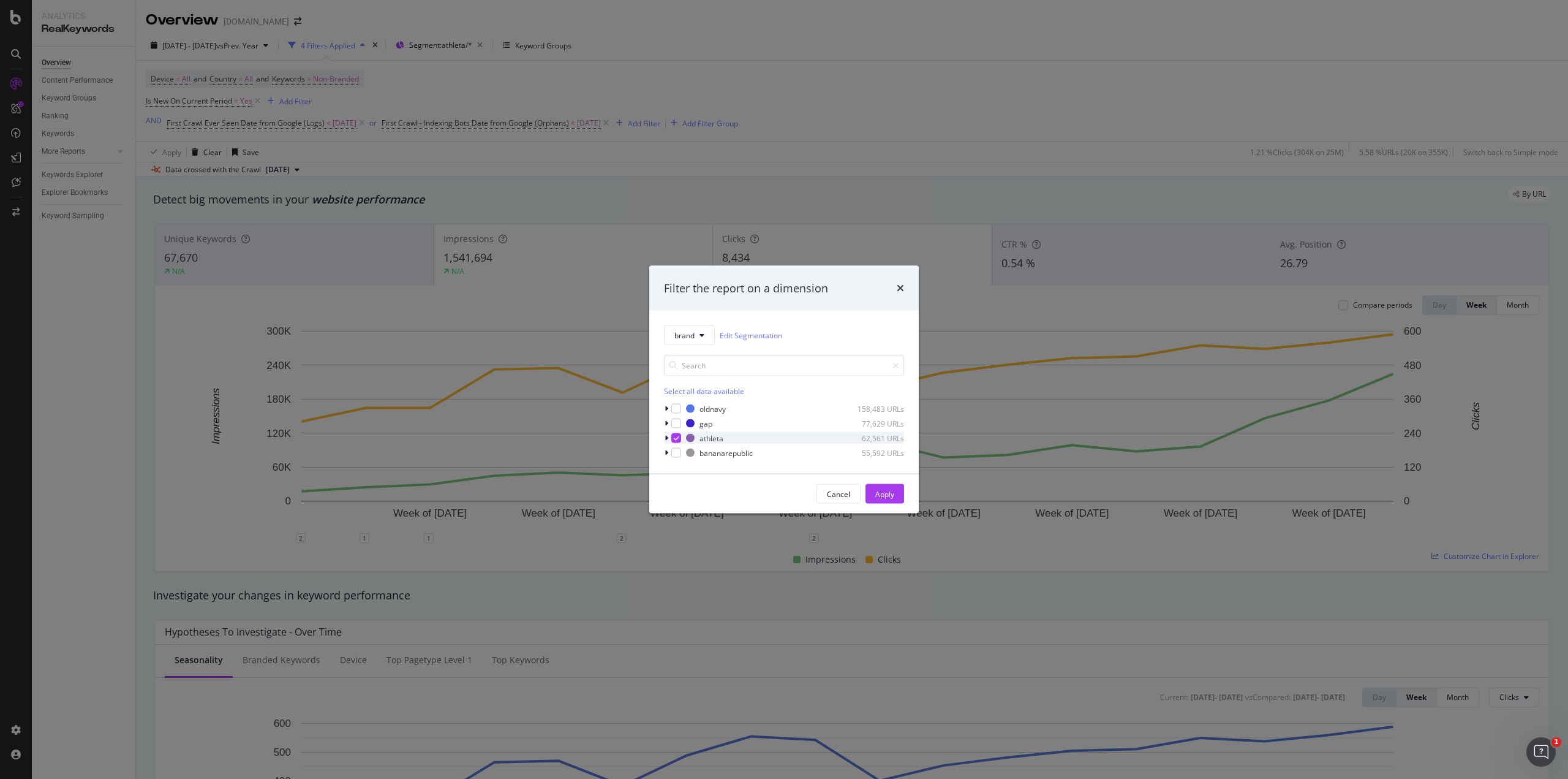
click at [668, 435] on div "modal" at bounding box center [667, 438] width 7 height 12
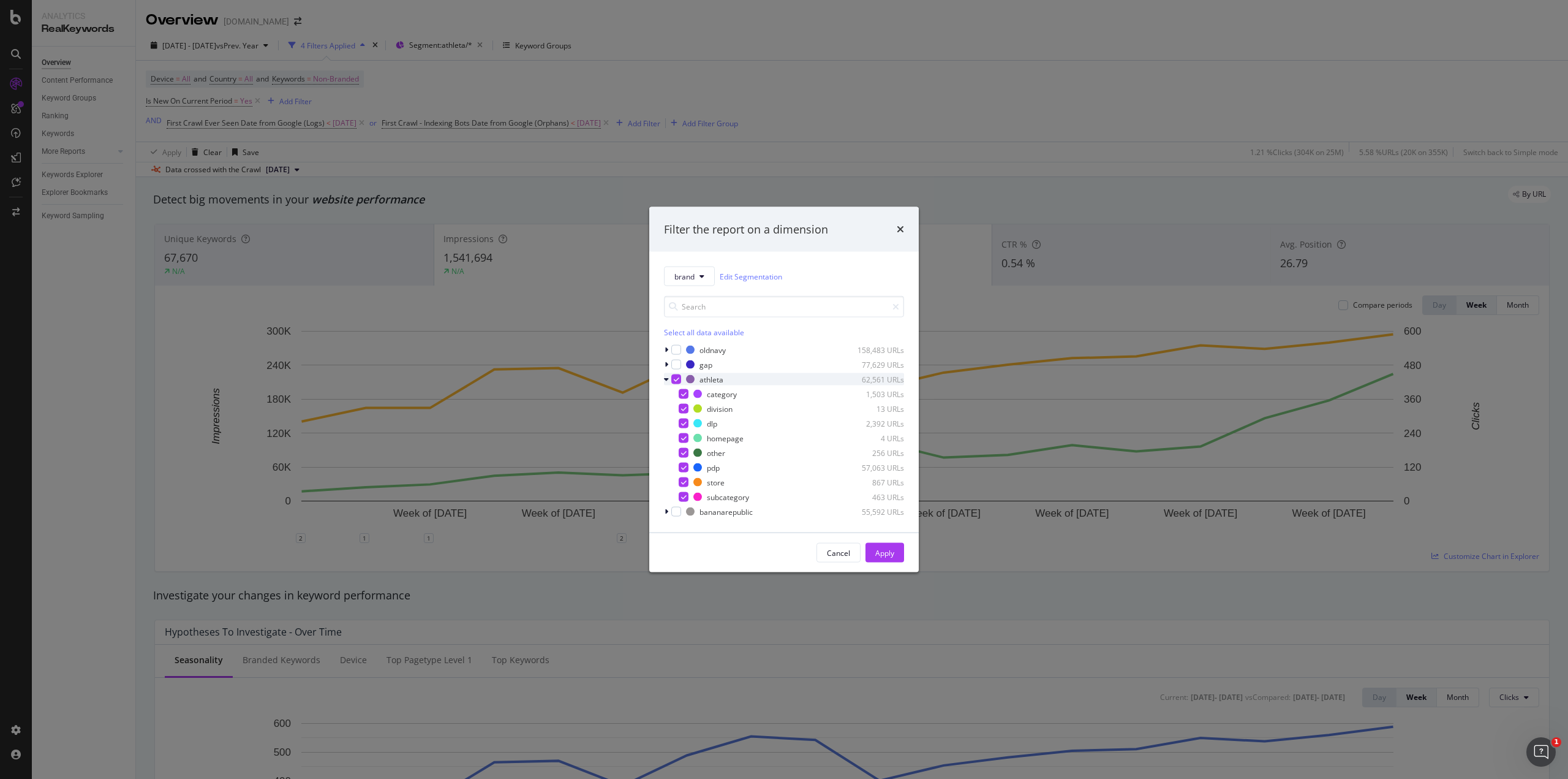
click at [675, 380] on icon "modal" at bounding box center [676, 379] width 5 height 6
click at [681, 395] on div "modal" at bounding box center [683, 393] width 10 height 10
click at [680, 406] on div "modal" at bounding box center [683, 409] width 10 height 10
click at [681, 421] on div "modal" at bounding box center [683, 423] width 10 height 10
click at [684, 463] on div "modal" at bounding box center [683, 467] width 10 height 10
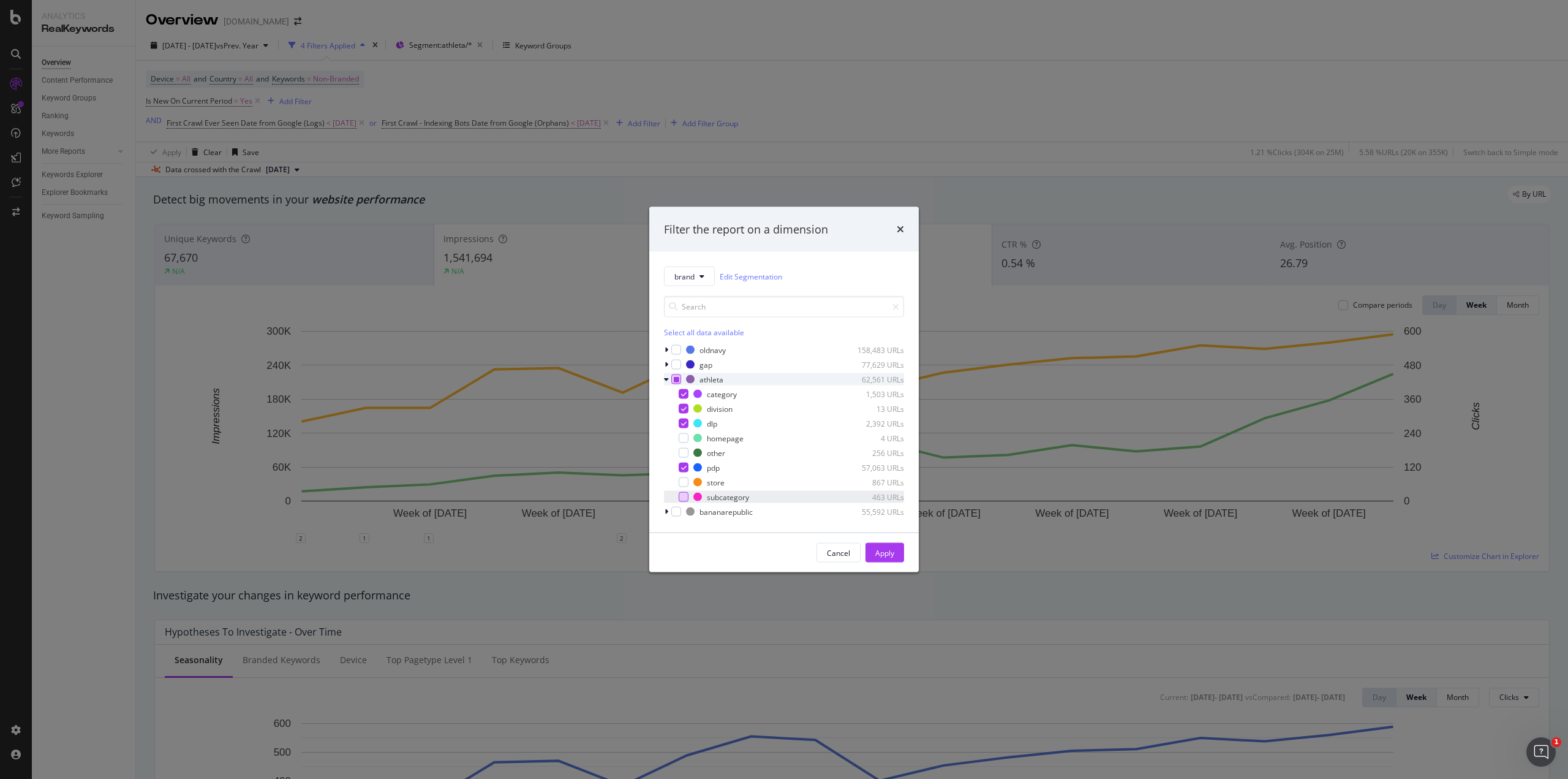
click at [684, 494] on div "modal" at bounding box center [683, 497] width 10 height 10
click at [877, 548] on div "Apply" at bounding box center [884, 552] width 19 height 11
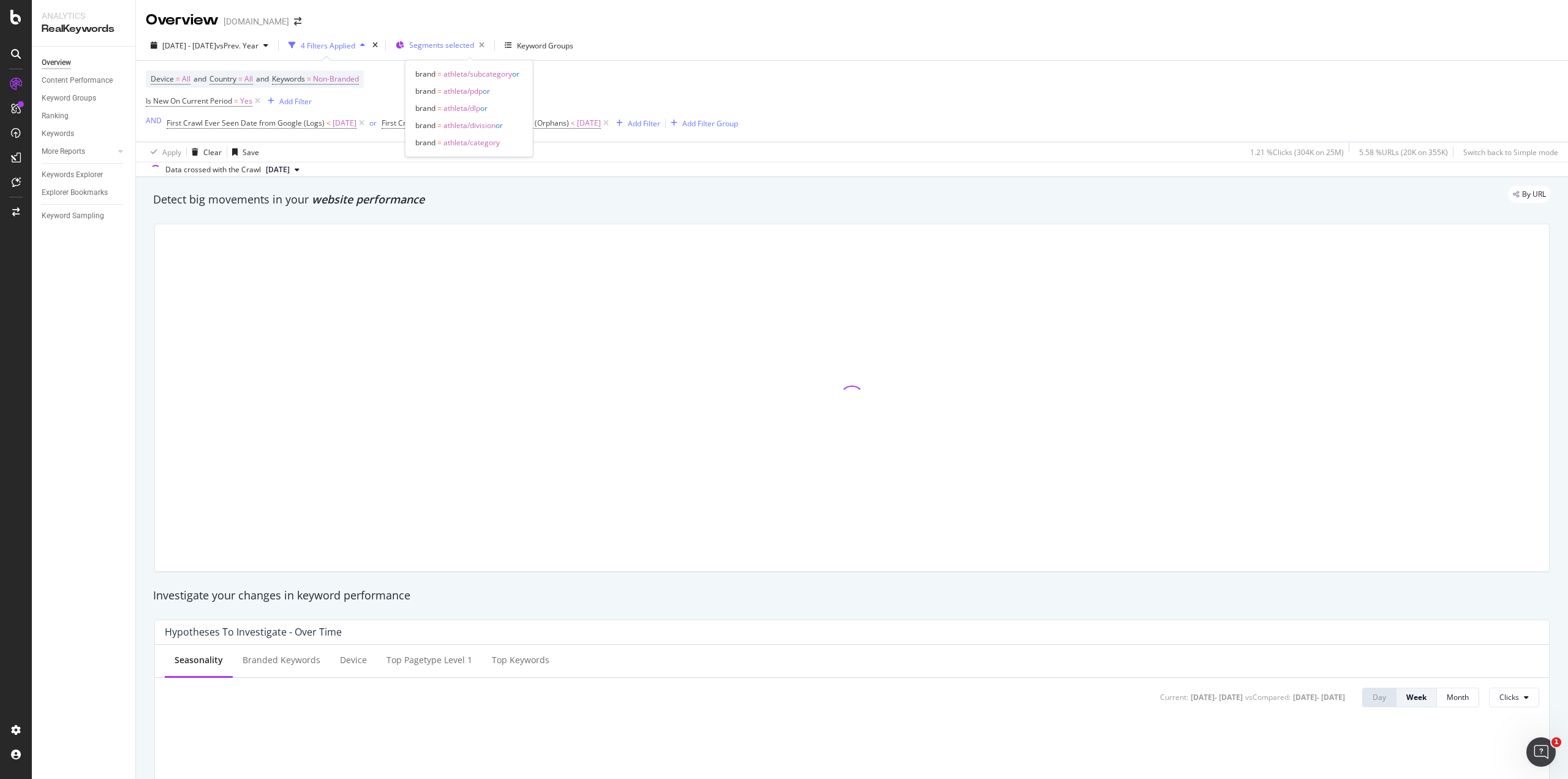
click at [473, 43] on span "Segments selected" at bounding box center [442, 45] width 65 height 11
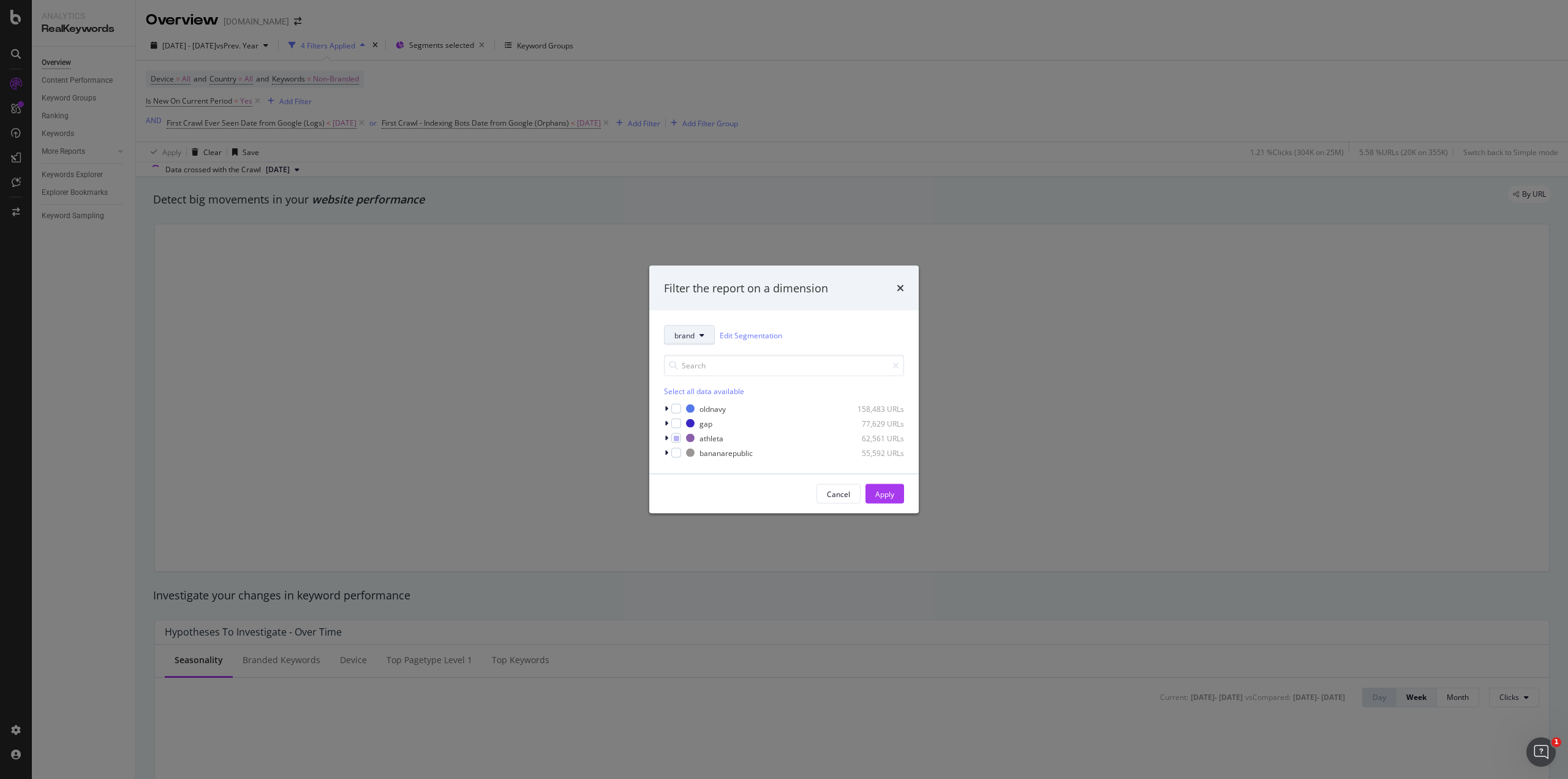
click at [692, 335] on span "brand" at bounding box center [684, 335] width 20 height 11
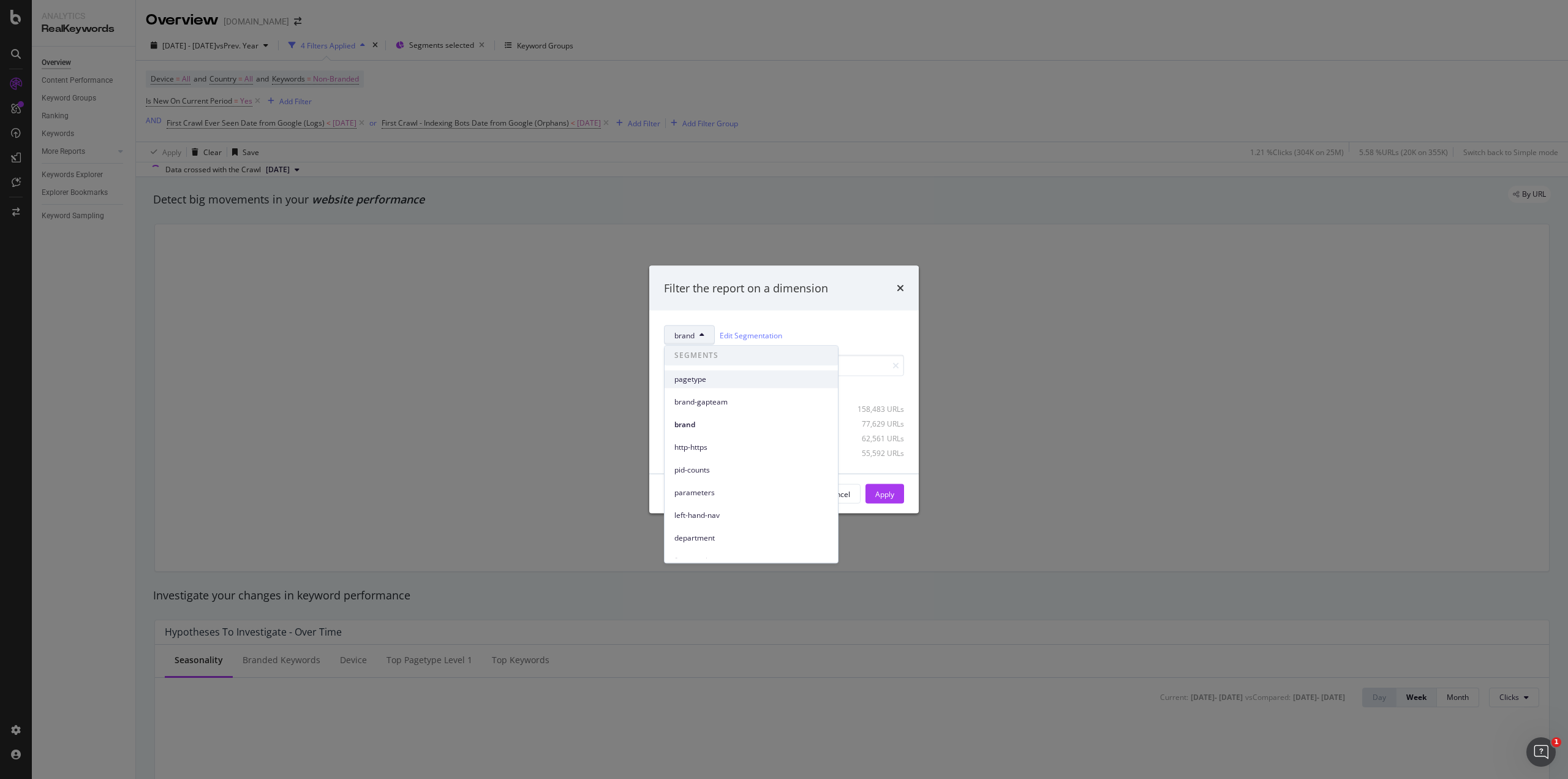
click at [692, 377] on span "pagetype" at bounding box center [751, 379] width 153 height 11
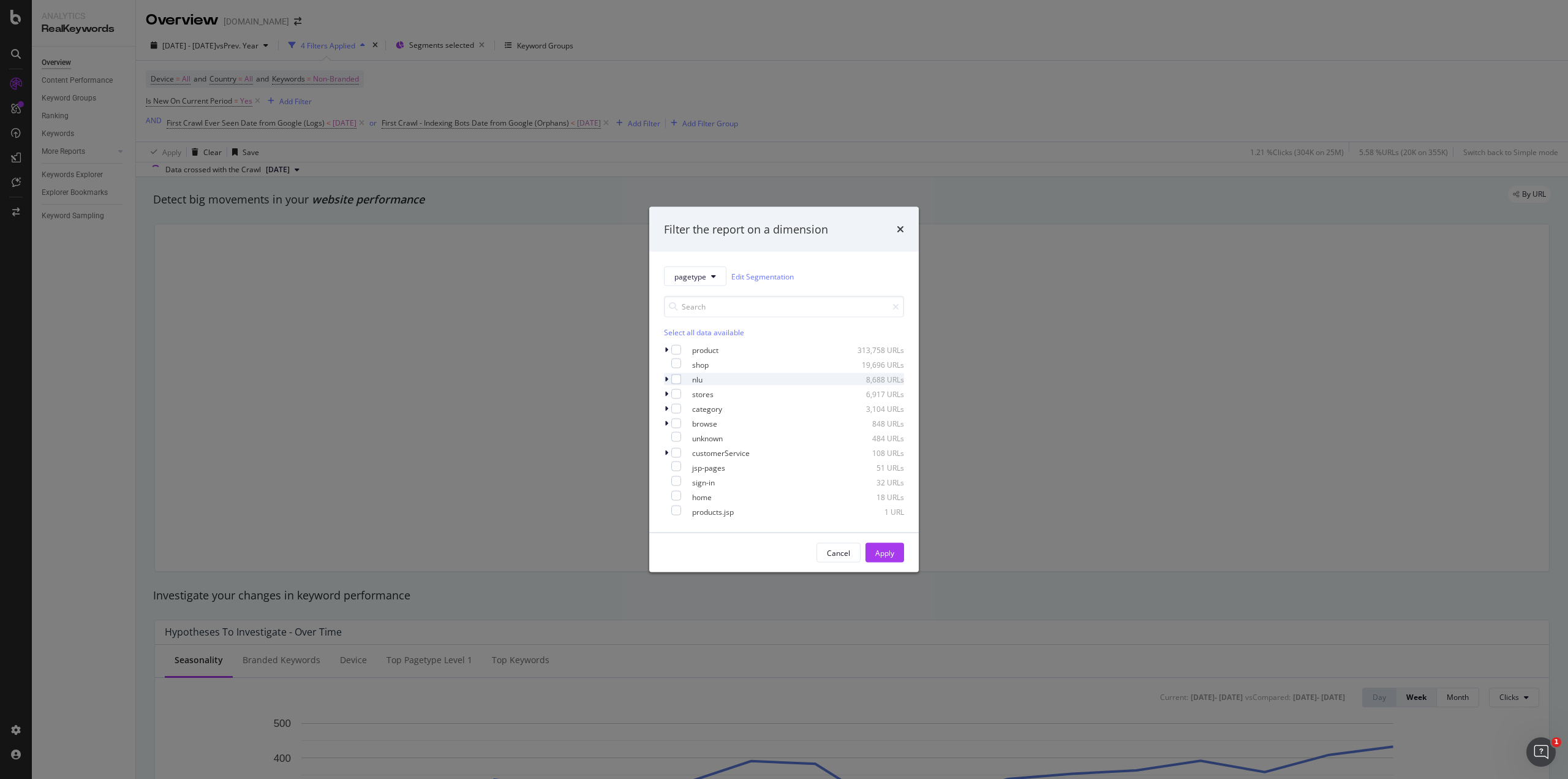
click at [668, 377] on icon "modal" at bounding box center [666, 379] width 4 height 7
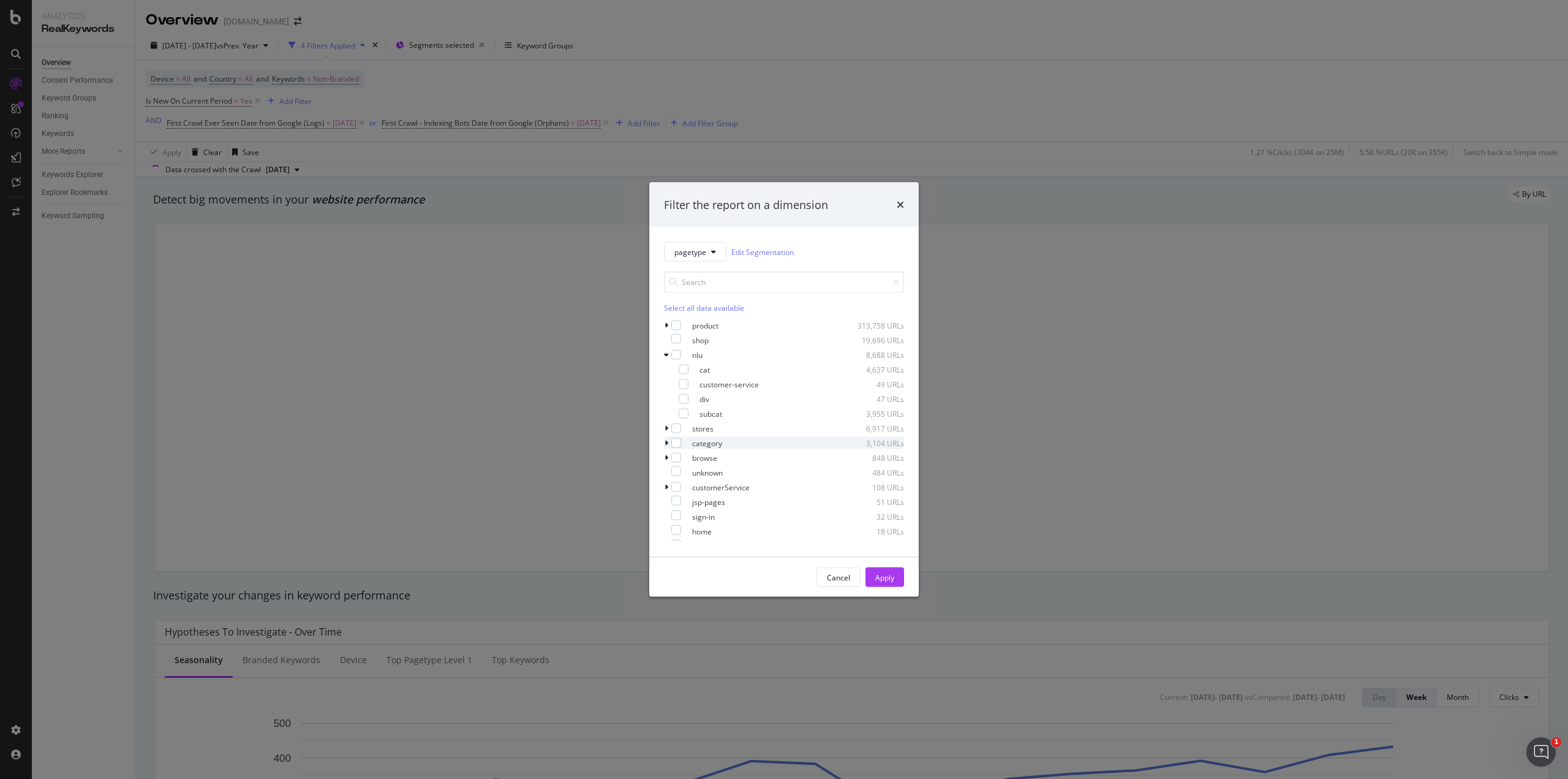
click at [666, 439] on icon "modal" at bounding box center [666, 443] width 4 height 7
click at [666, 439] on icon "modal" at bounding box center [666, 443] width 5 height 7
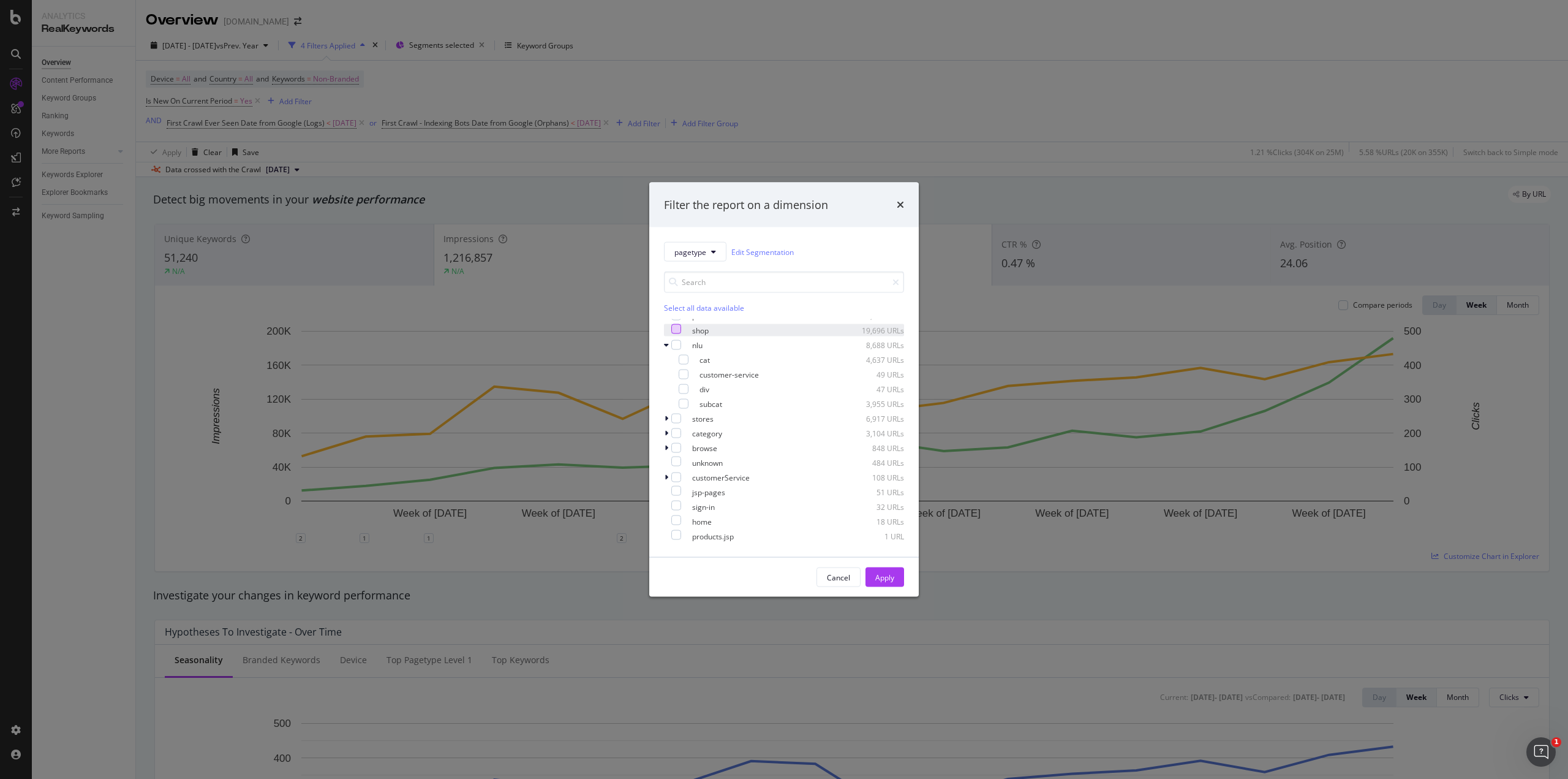
click at [678, 328] on div "modal" at bounding box center [676, 329] width 10 height 10
click at [665, 324] on icon "modal" at bounding box center [666, 325] width 4 height 7
click at [665, 324] on icon "modal" at bounding box center [666, 325] width 5 height 7
click at [666, 443] on icon "modal" at bounding box center [666, 443] width 4 height 7
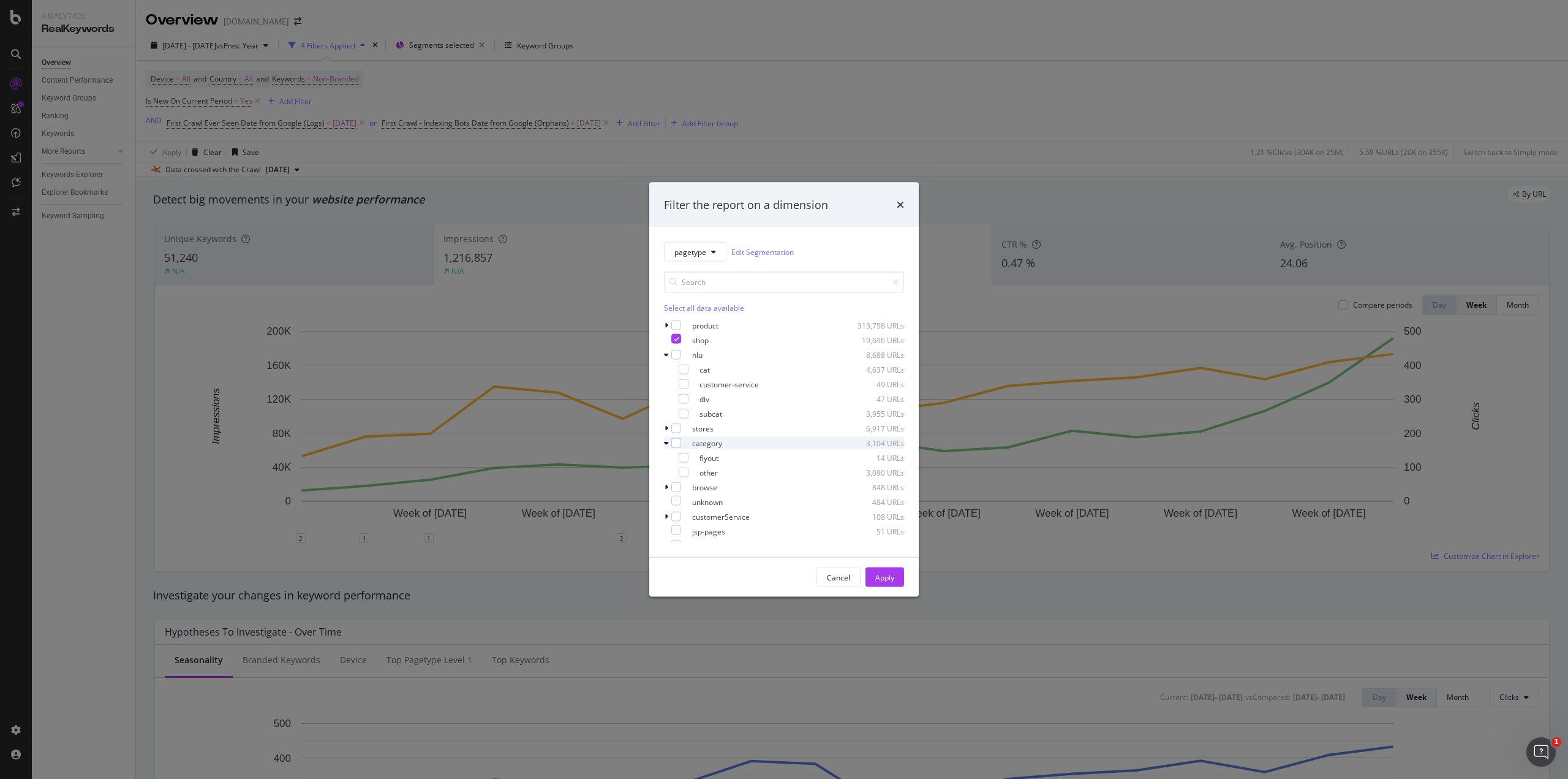
click at [666, 443] on icon "modal" at bounding box center [666, 443] width 5 height 7
click at [665, 420] on div "product 313,758 URLs shop 19,696 URLs nlu 8,688 URLs cat 4,637 URLs customer-se…" at bounding box center [783, 431] width 240 height 223
click at [665, 428] on icon "modal" at bounding box center [666, 428] width 4 height 7
click at [665, 428] on icon "modal" at bounding box center [666, 428] width 5 height 7
drag, startPoint x: 883, startPoint y: 577, endPoint x: 728, endPoint y: 558, distance: 156.2
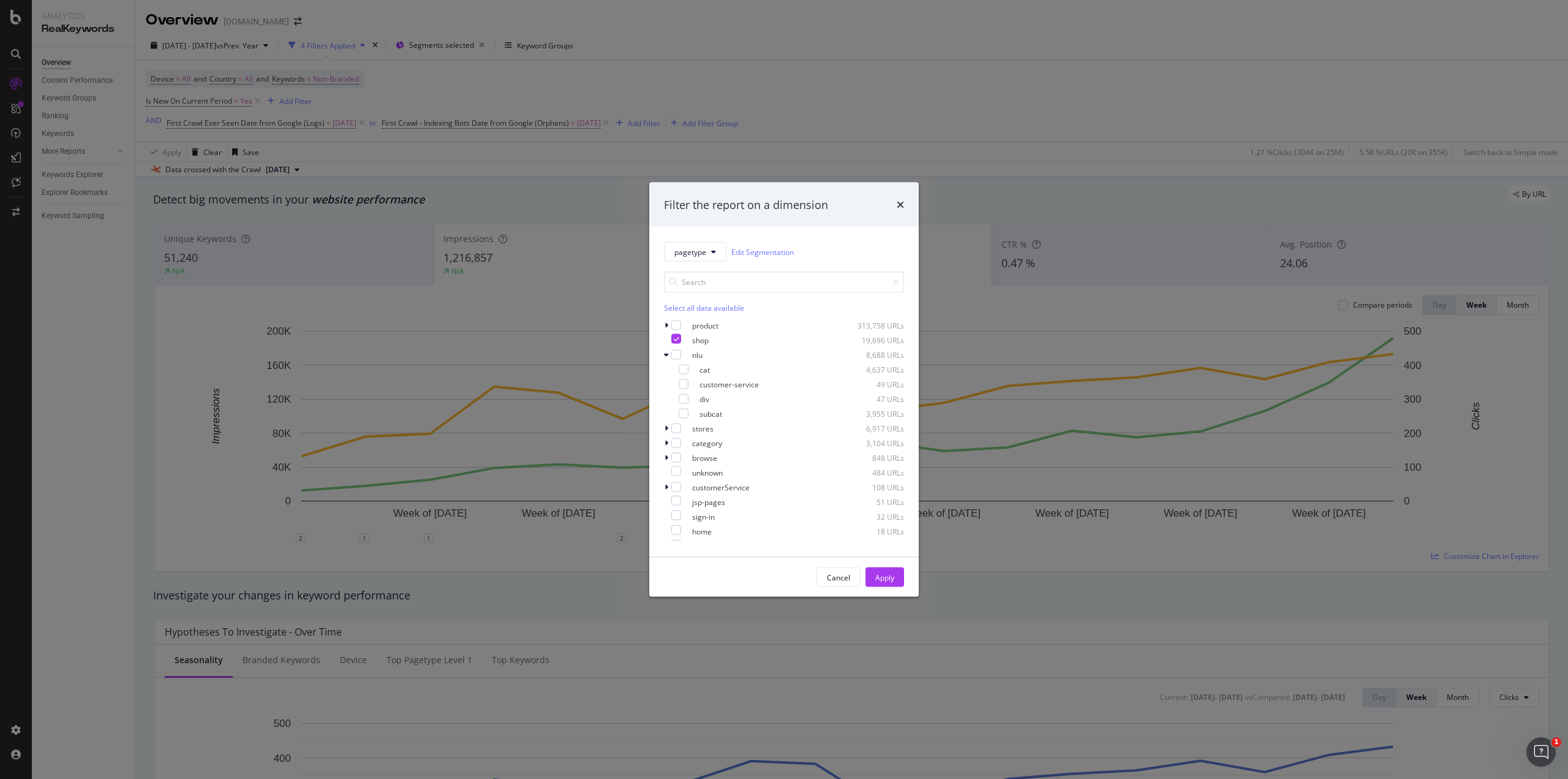
click at [728, 556] on div "Filter the report on a dimension pagetype Edit Segmentation Select all data ava…" at bounding box center [784, 390] width 270 height 415
click at [674, 356] on div "modal" at bounding box center [676, 354] width 10 height 10
click at [890, 570] on div "Apply" at bounding box center [884, 578] width 19 height 19
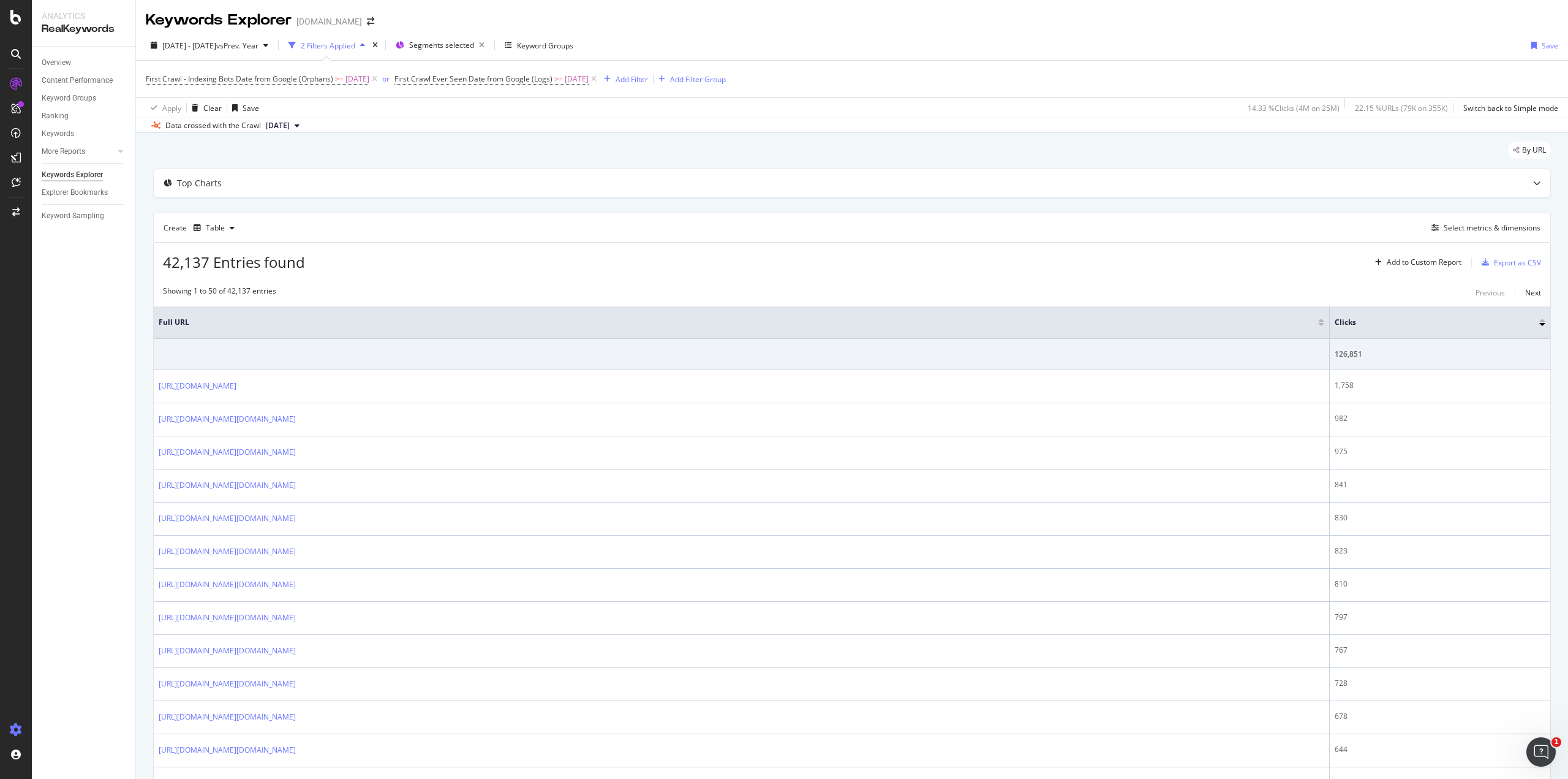
click at [12, 728] on icon at bounding box center [16, 730] width 12 height 12
click at [67, 667] on div "Settings" at bounding box center [63, 665] width 51 height 10
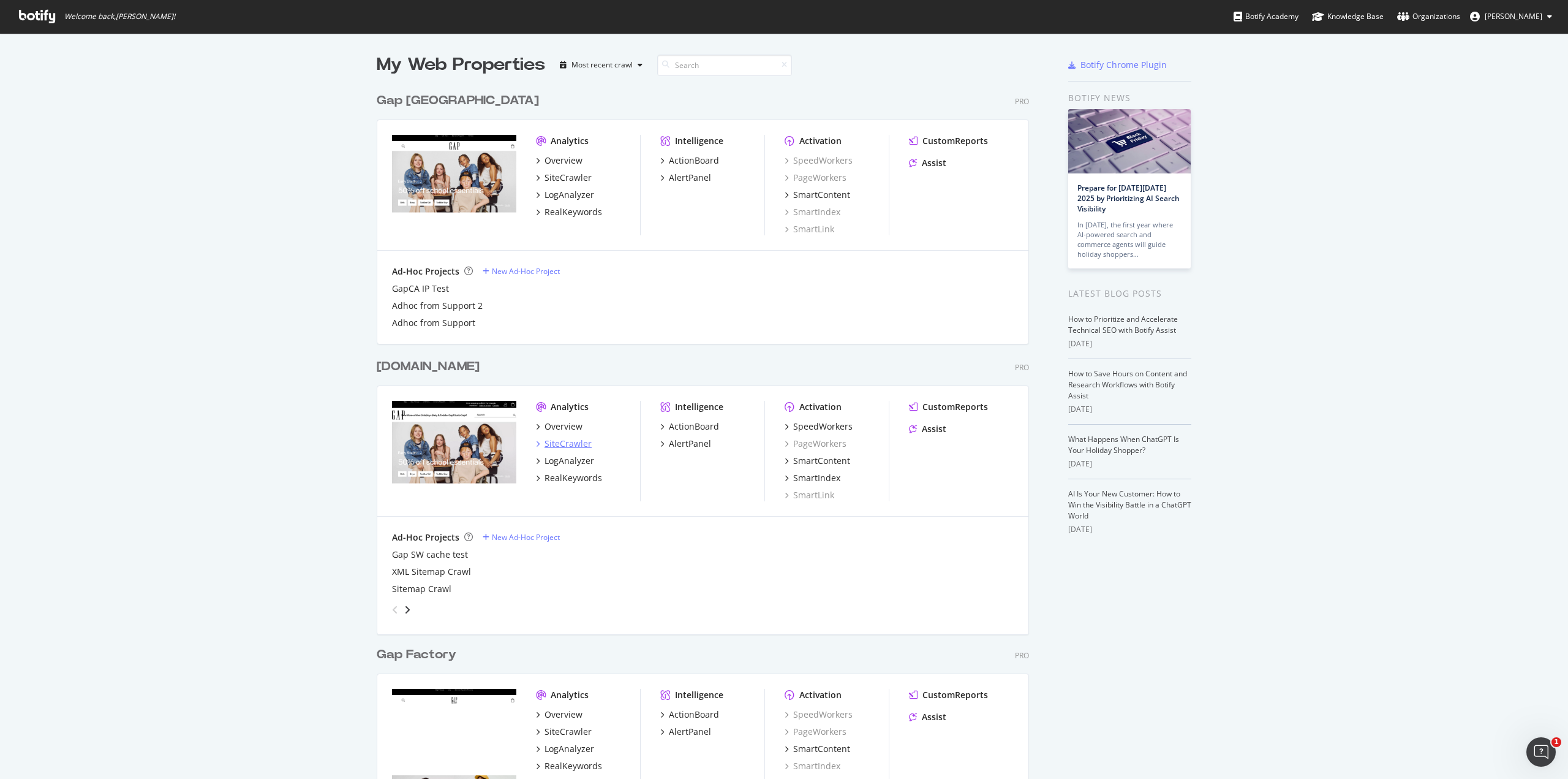
click at [536, 443] on icon "grid" at bounding box center [538, 443] width 4 height 6
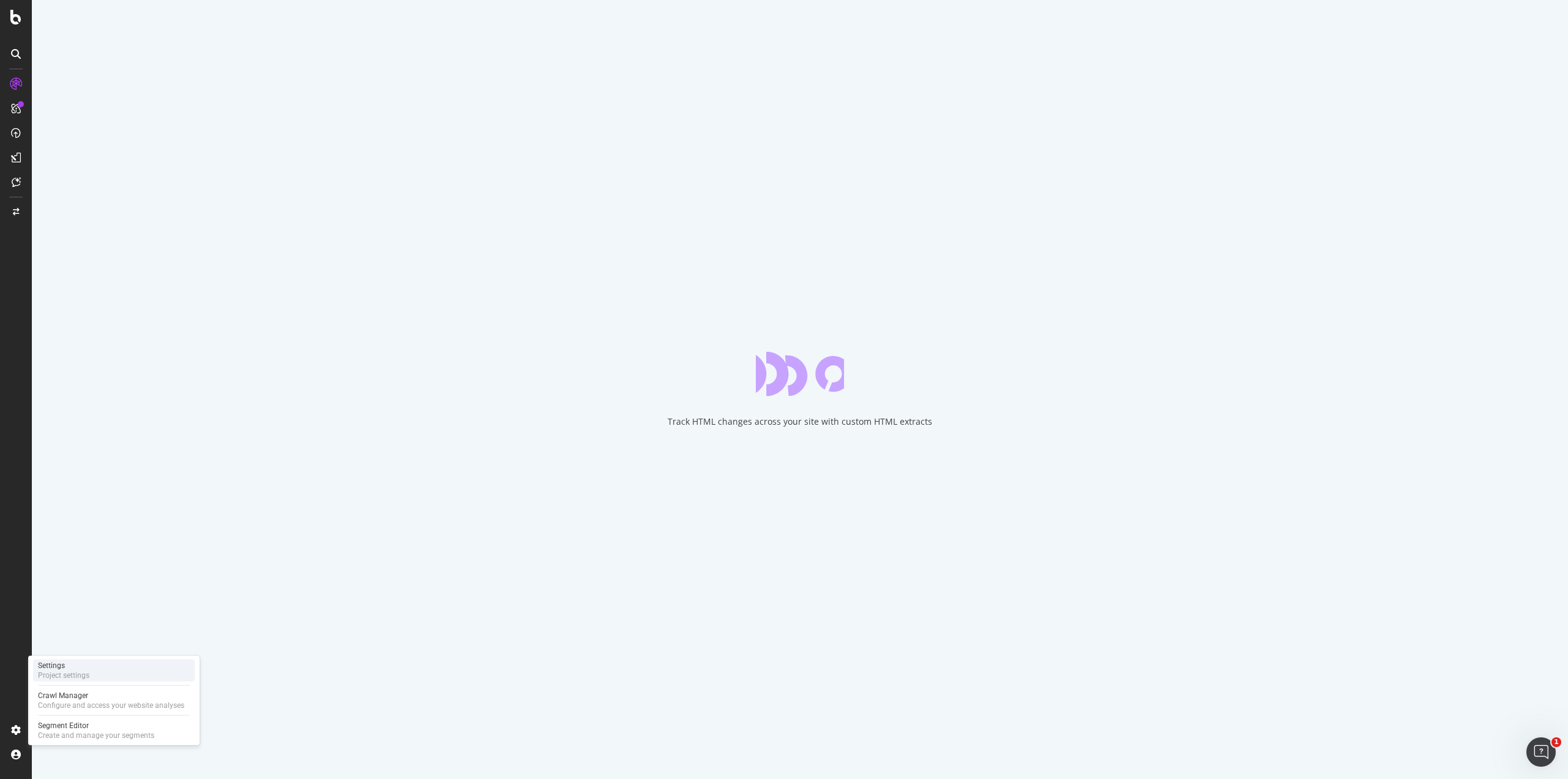
click at [73, 671] on div "Project settings" at bounding box center [63, 675] width 51 height 10
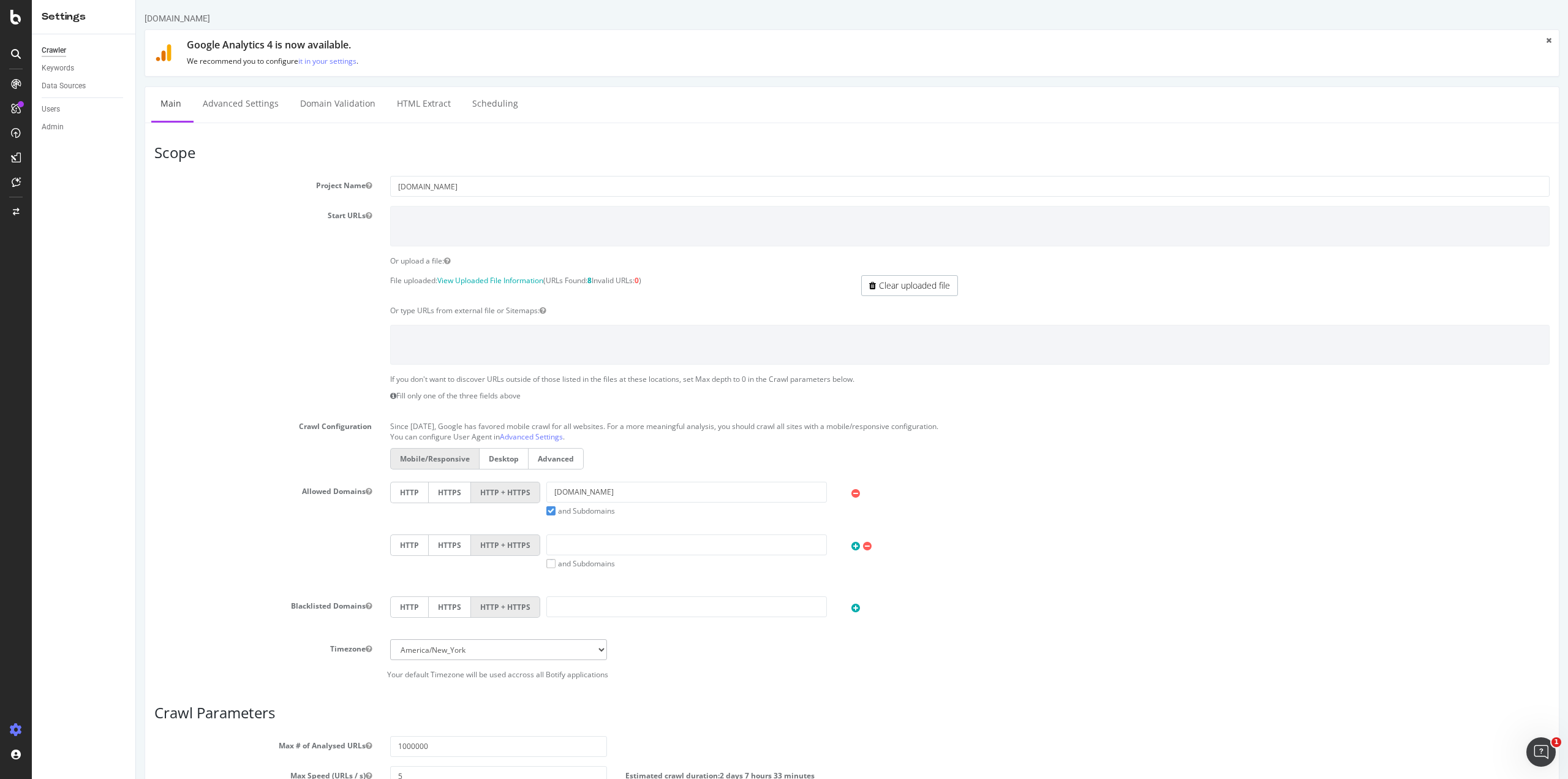
click at [175, 243] on div "Start URLs" at bounding box center [852, 226] width 1414 height 40
click at [256, 107] on link "Advanced Settings" at bounding box center [241, 104] width 94 height 34
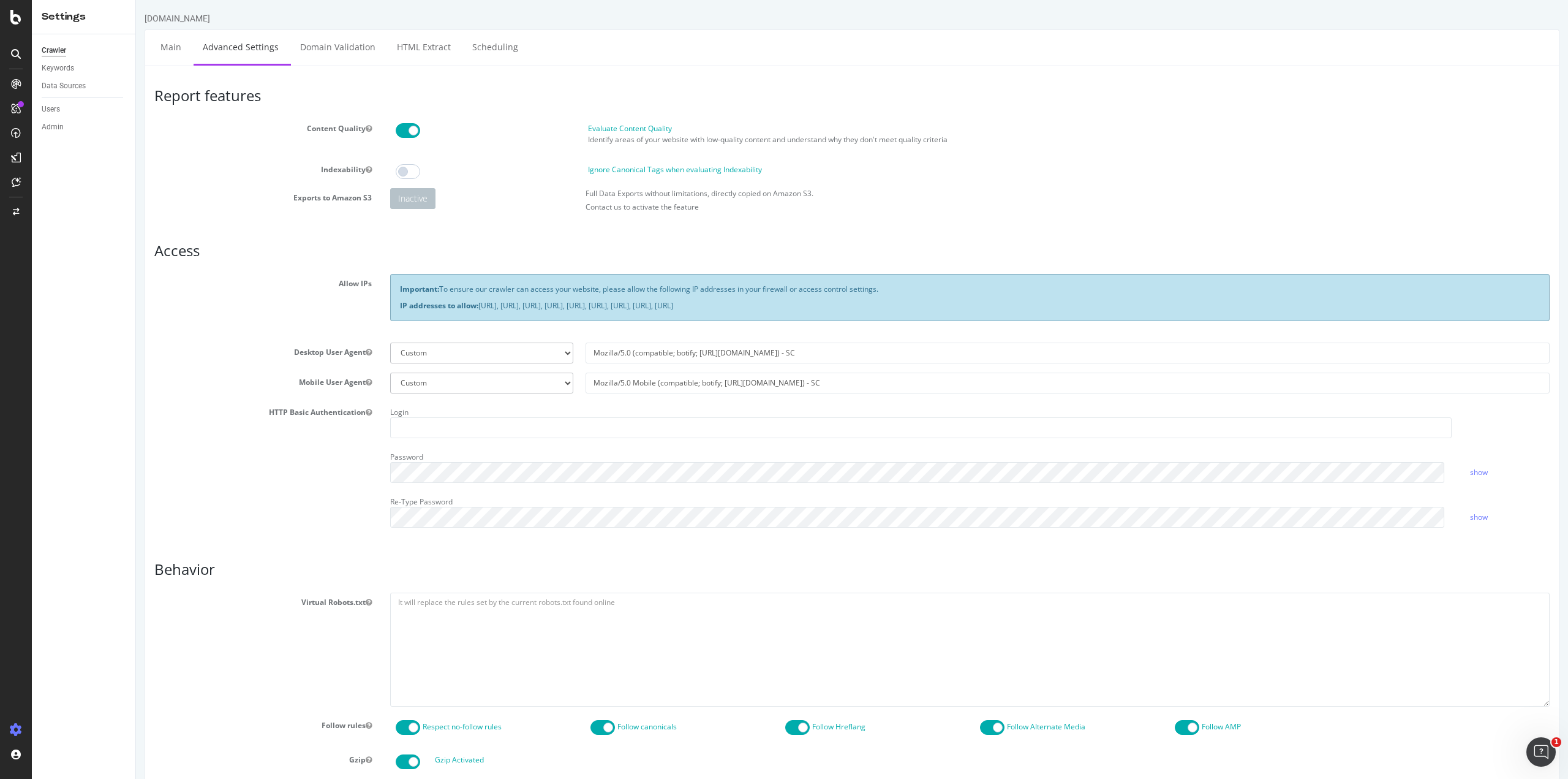
click at [163, 285] on label "Allow IPs" at bounding box center [262, 281] width 236 height 15
click at [342, 49] on link "Domain Validation" at bounding box center [338, 47] width 94 height 34
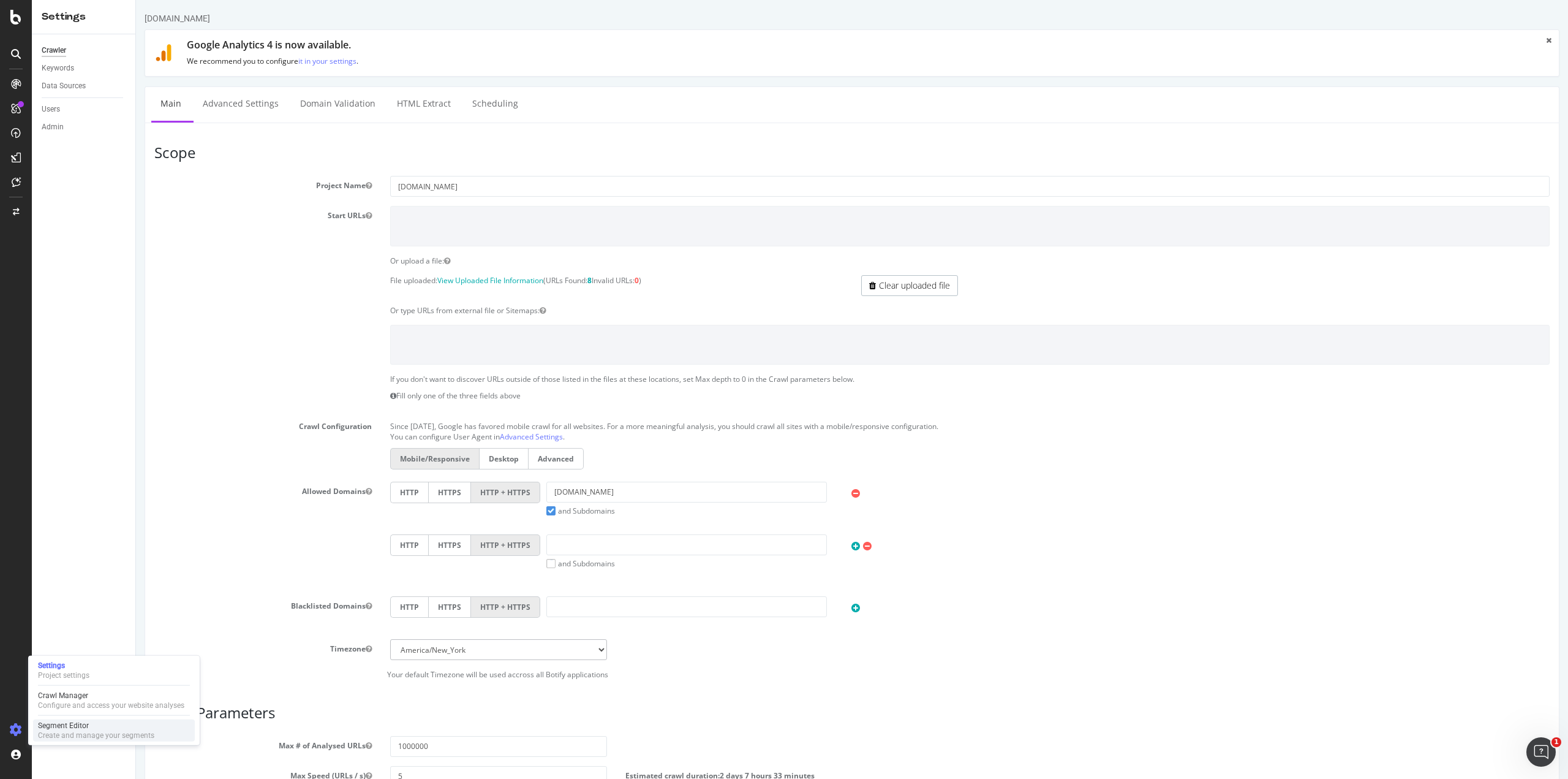
click at [72, 730] on div "Create and manage your segments" at bounding box center [96, 735] width 116 height 10
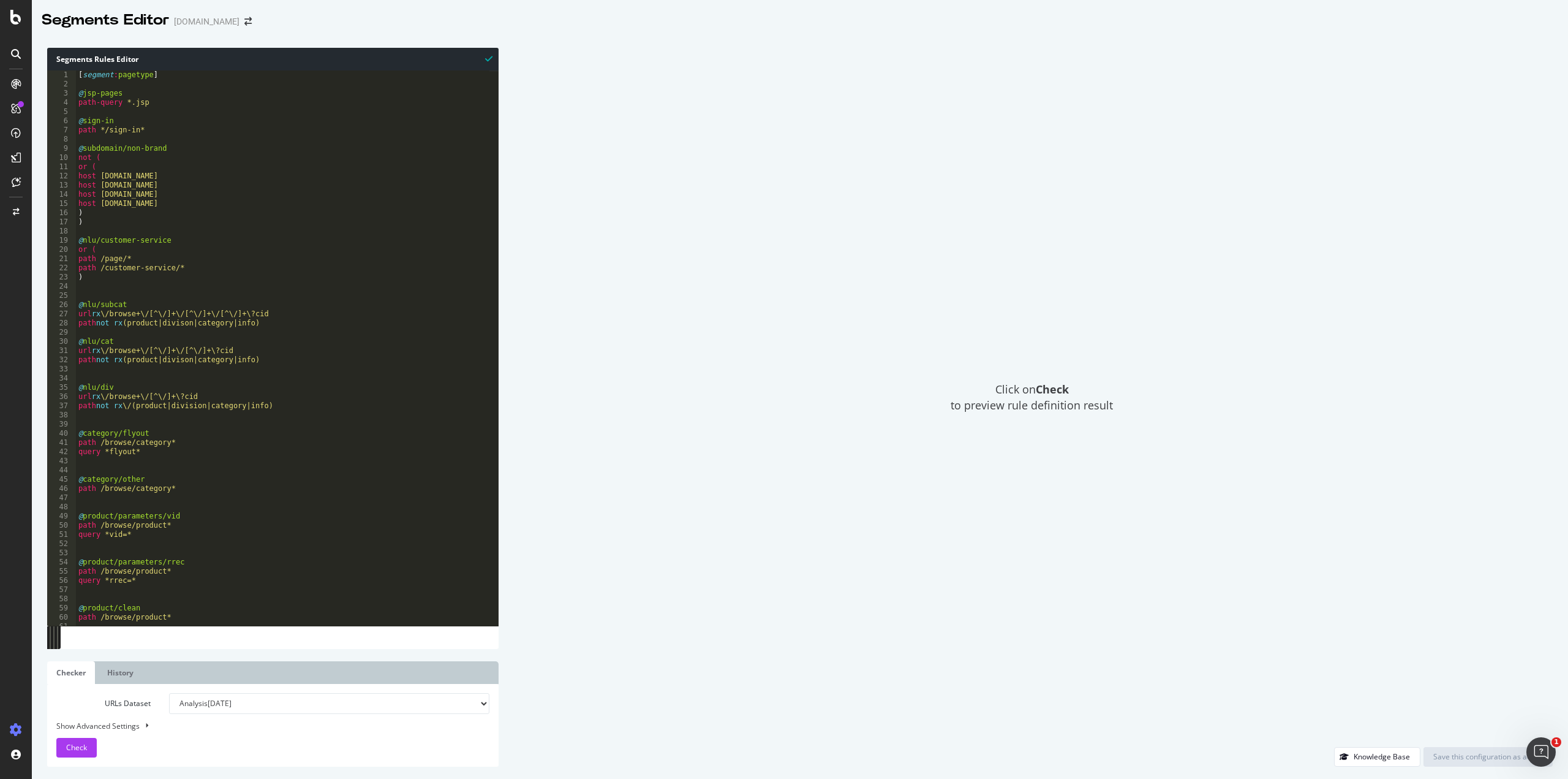
click at [617, 455] on div "Click on Check to preview rule definition result" at bounding box center [1032, 397] width 1042 height 699
click at [621, 666] on div "Click on Check to preview rule definition result" at bounding box center [1032, 397] width 1042 height 699
click at [116, 670] on link "History" at bounding box center [120, 673] width 45 height 23
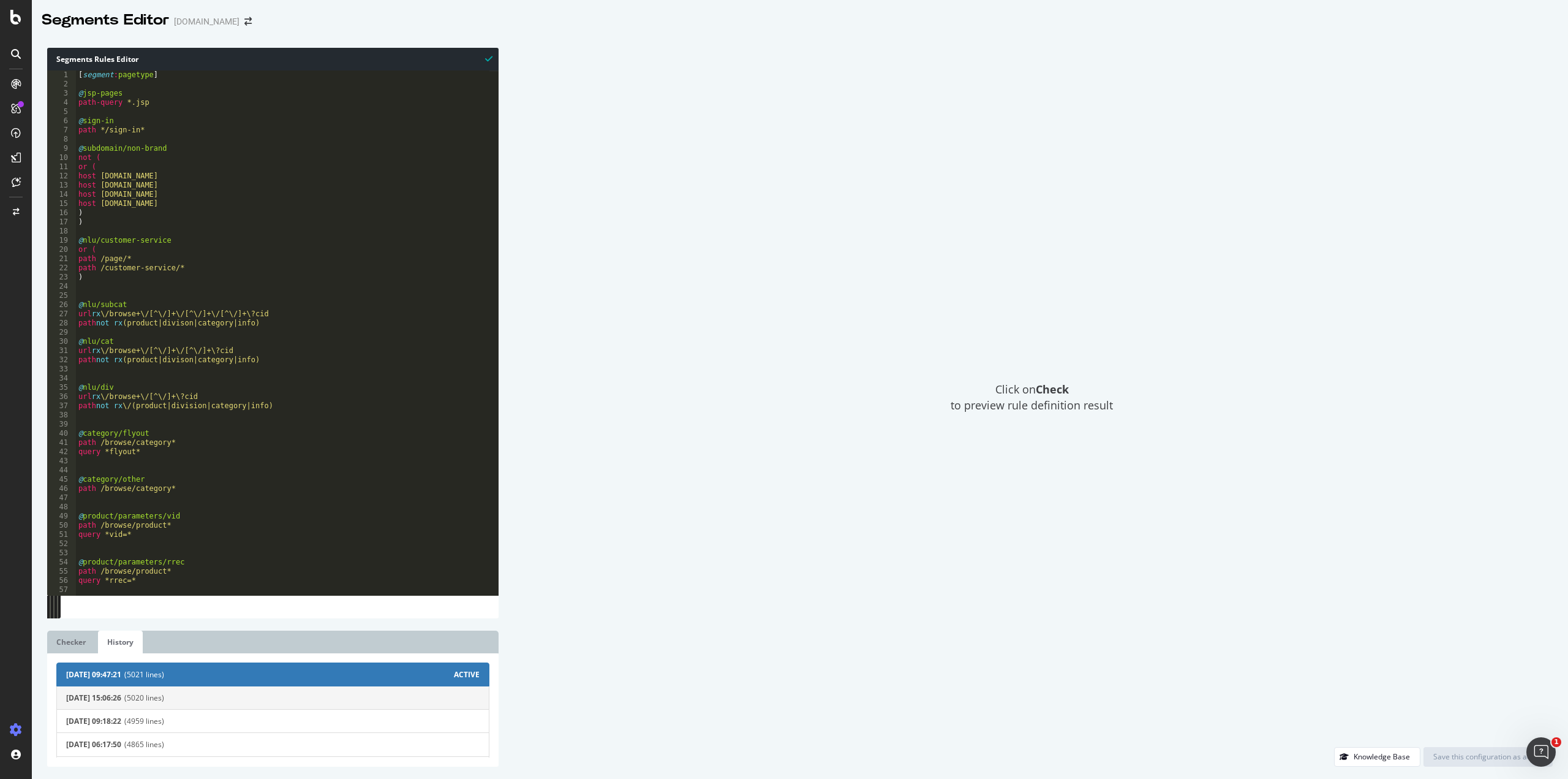
click at [243, 702] on span "(5020 lines)" at bounding box center [302, 698] width 355 height 11
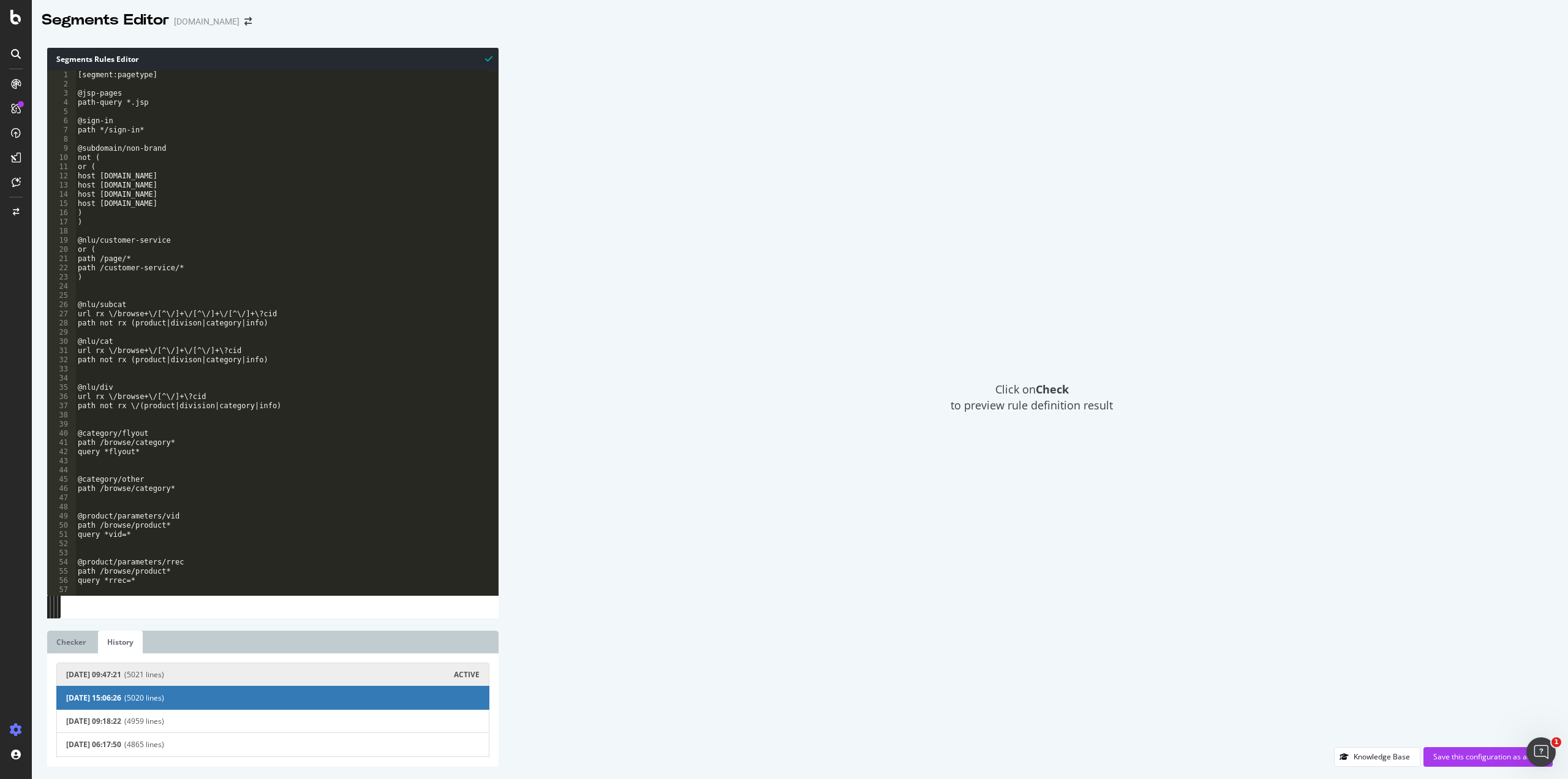
click at [240, 673] on span "(5021 lines)" at bounding box center [289, 675] width 330 height 11
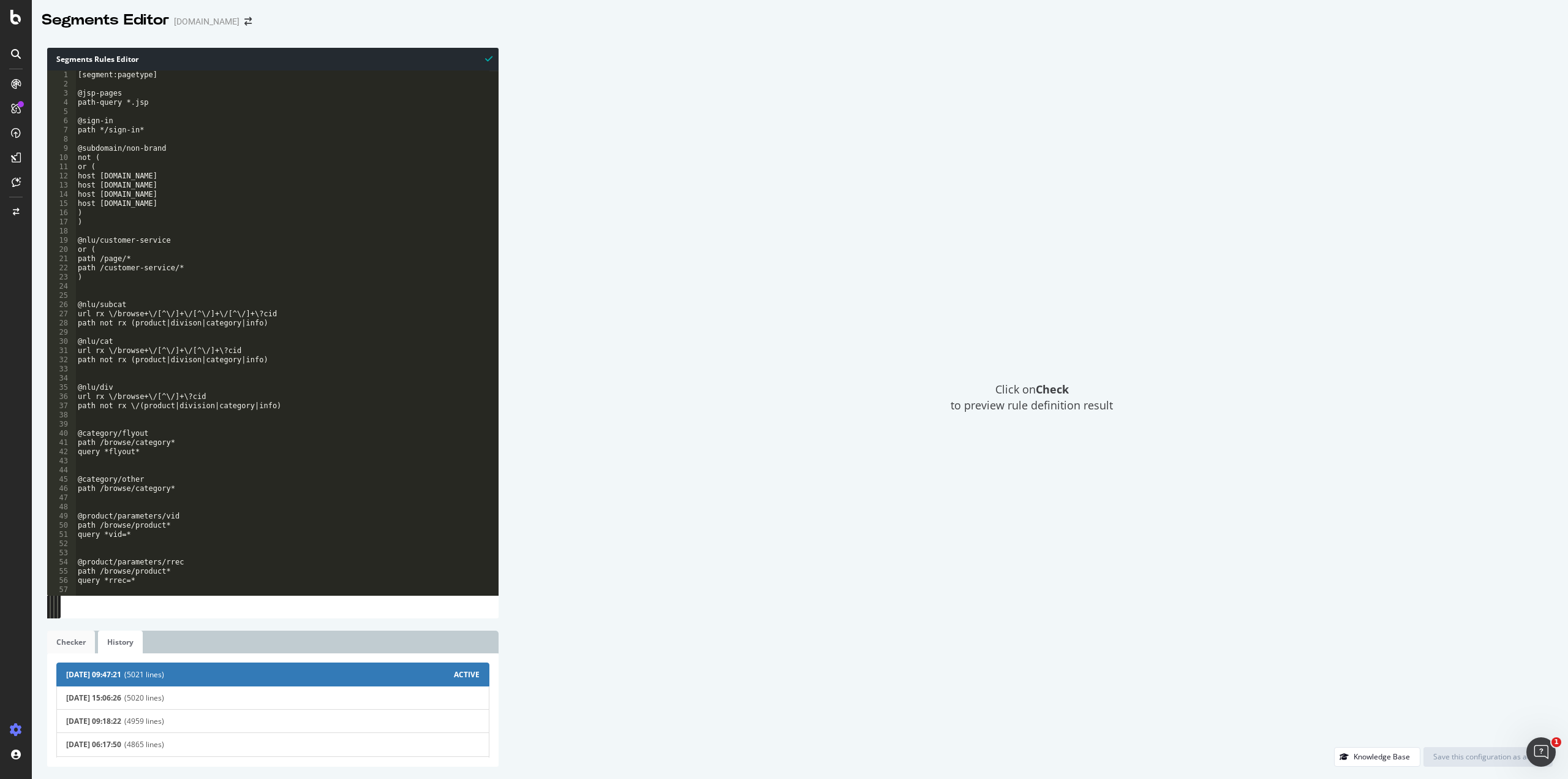
click at [70, 637] on link "Checker" at bounding box center [71, 642] width 48 height 23
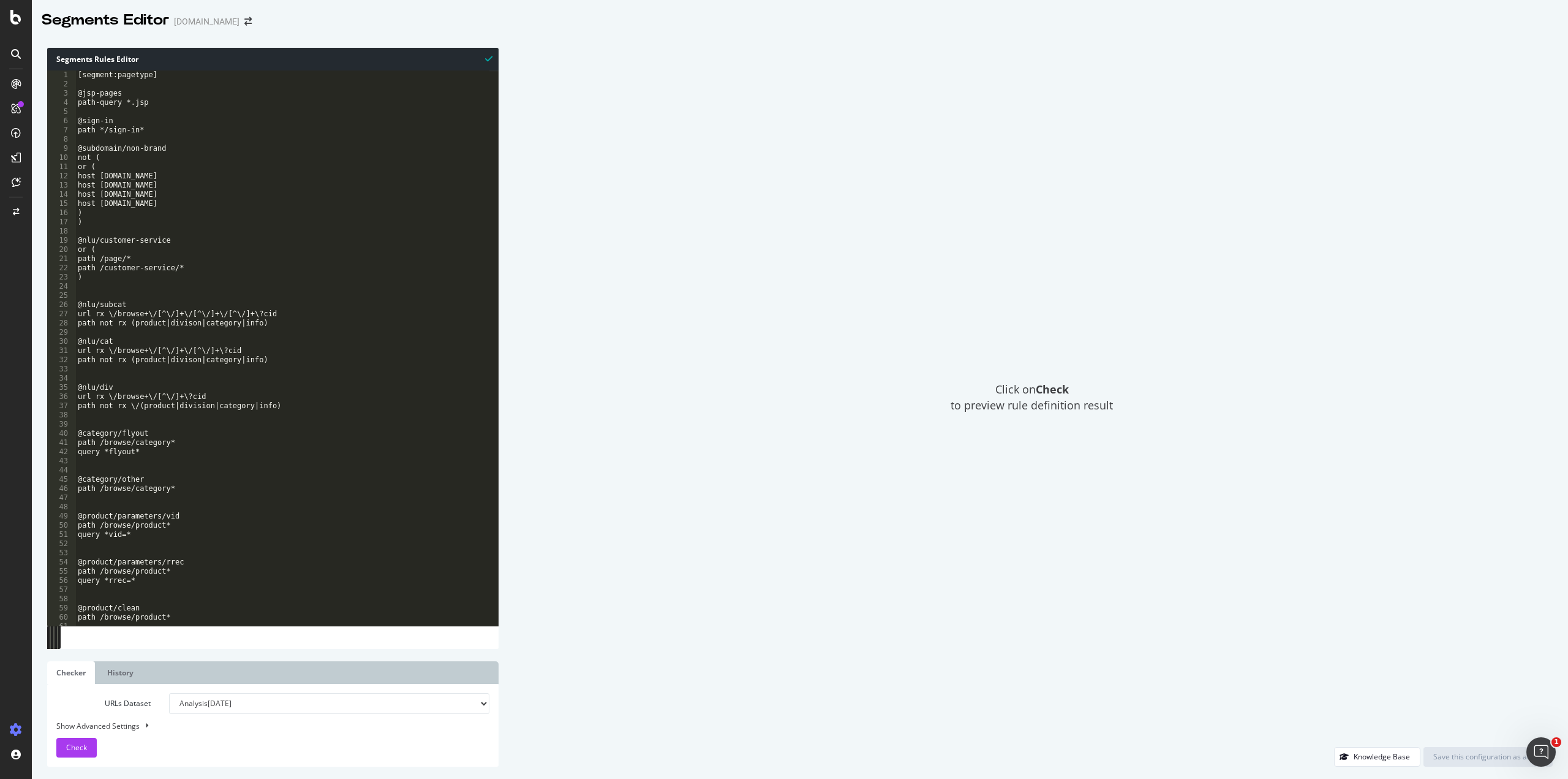
click at [662, 453] on div "Click on Check to preview rule definition result" at bounding box center [1032, 397] width 1042 height 699
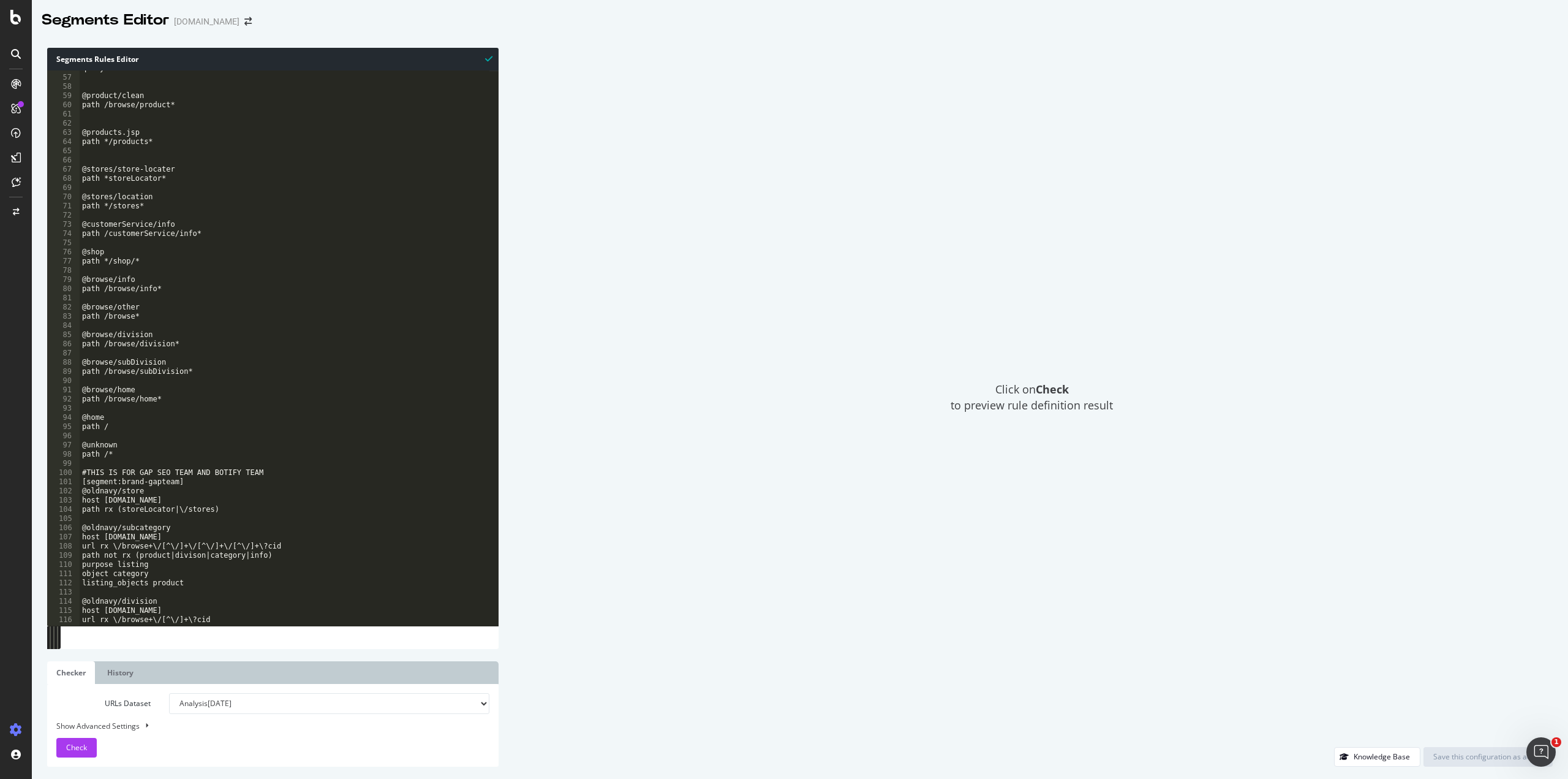
scroll to position [221, 0]
click at [55, 703] on div "Configure and access your website analyses" at bounding box center [111, 705] width 146 height 10
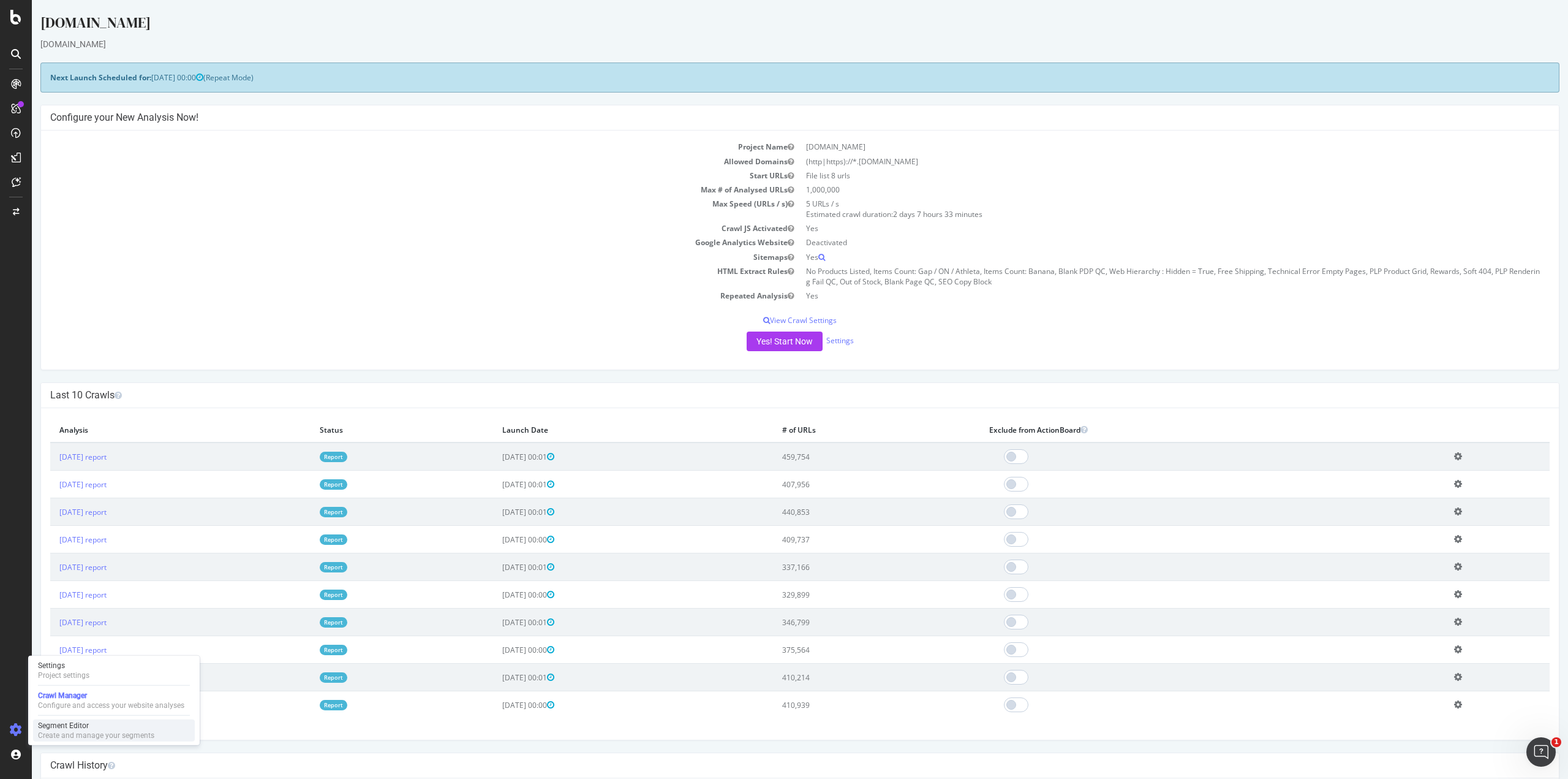
click at [59, 723] on div "Segment Editor" at bounding box center [96, 725] width 116 height 10
